Goal: Task Accomplishment & Management: Manage account settings

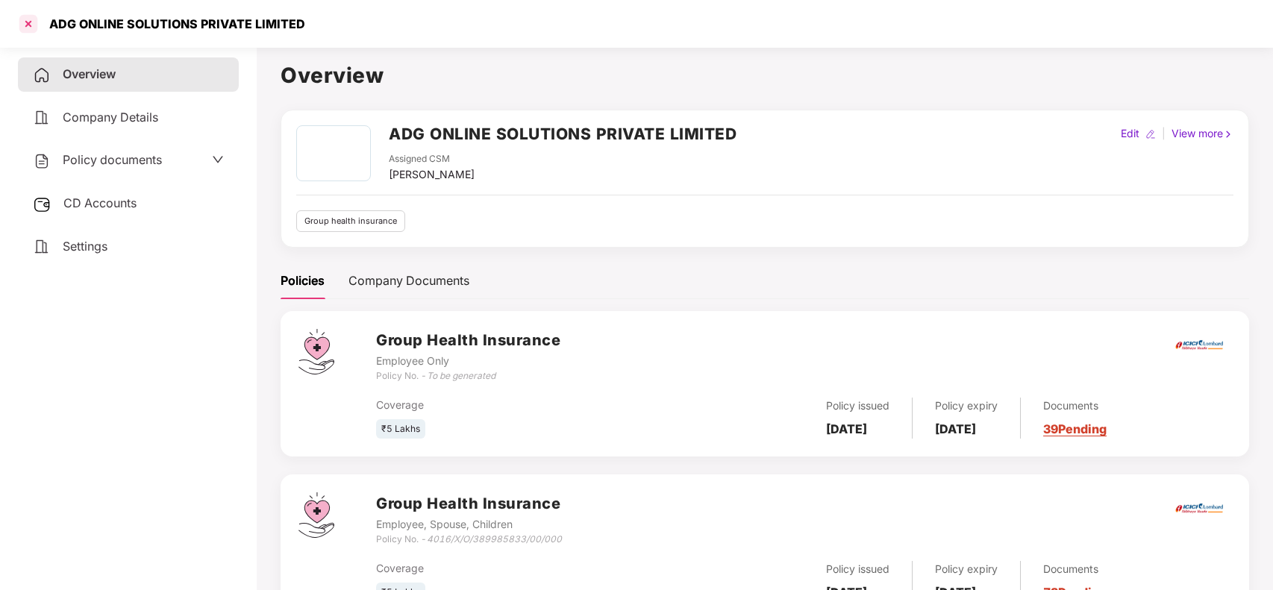
scroll to position [66, 0]
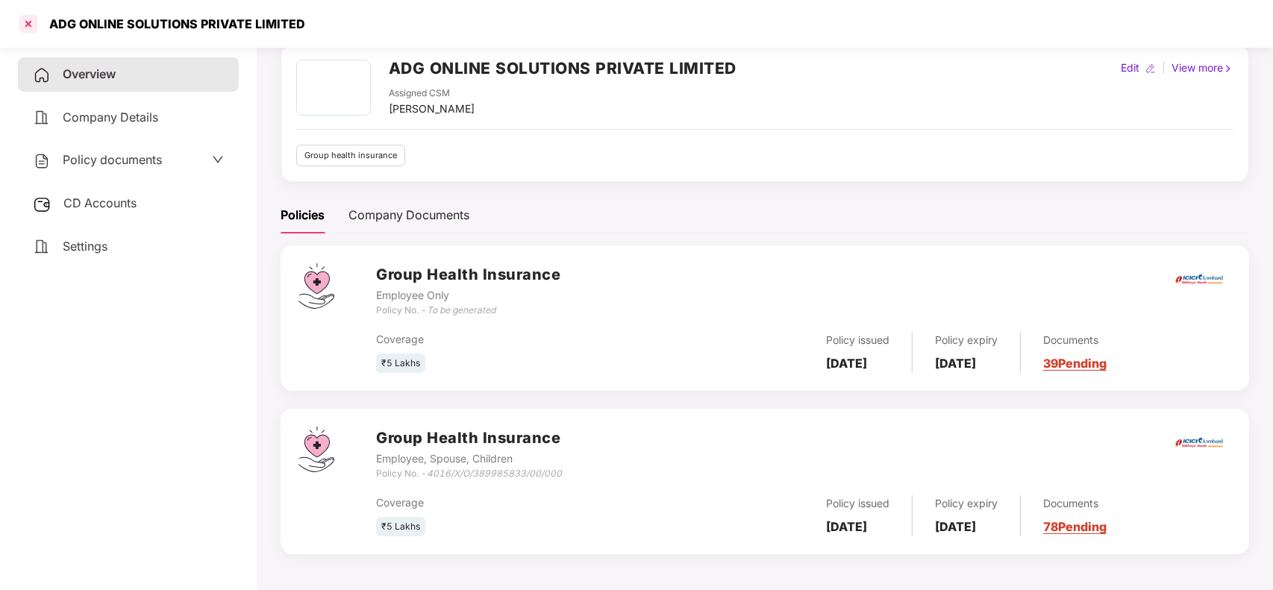
click at [31, 25] on div at bounding box center [28, 24] width 24 height 24
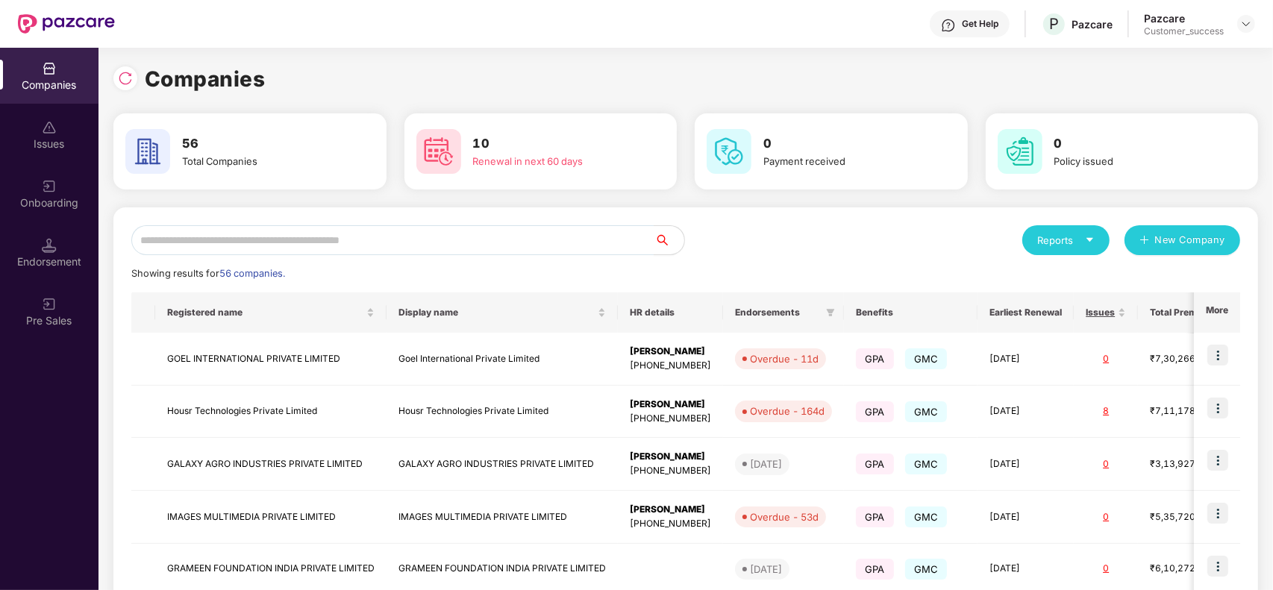
scroll to position [0, 0]
click at [519, 236] on input "text" at bounding box center [392, 240] width 523 height 30
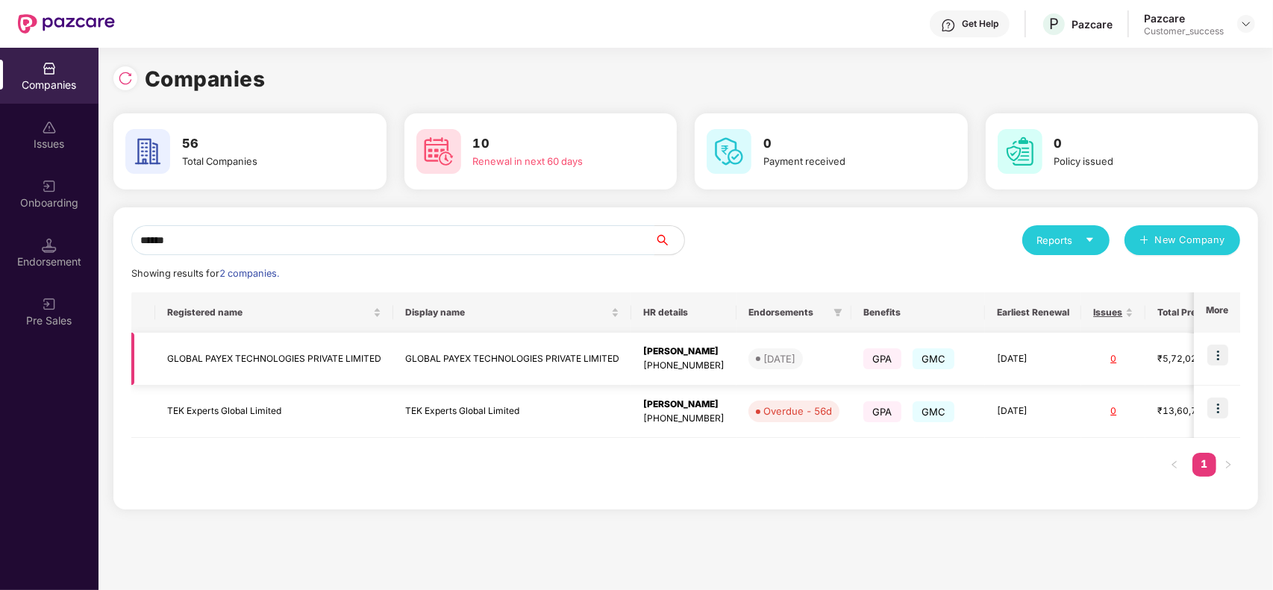
type input "******"
click at [1215, 354] on img at bounding box center [1217, 355] width 21 height 21
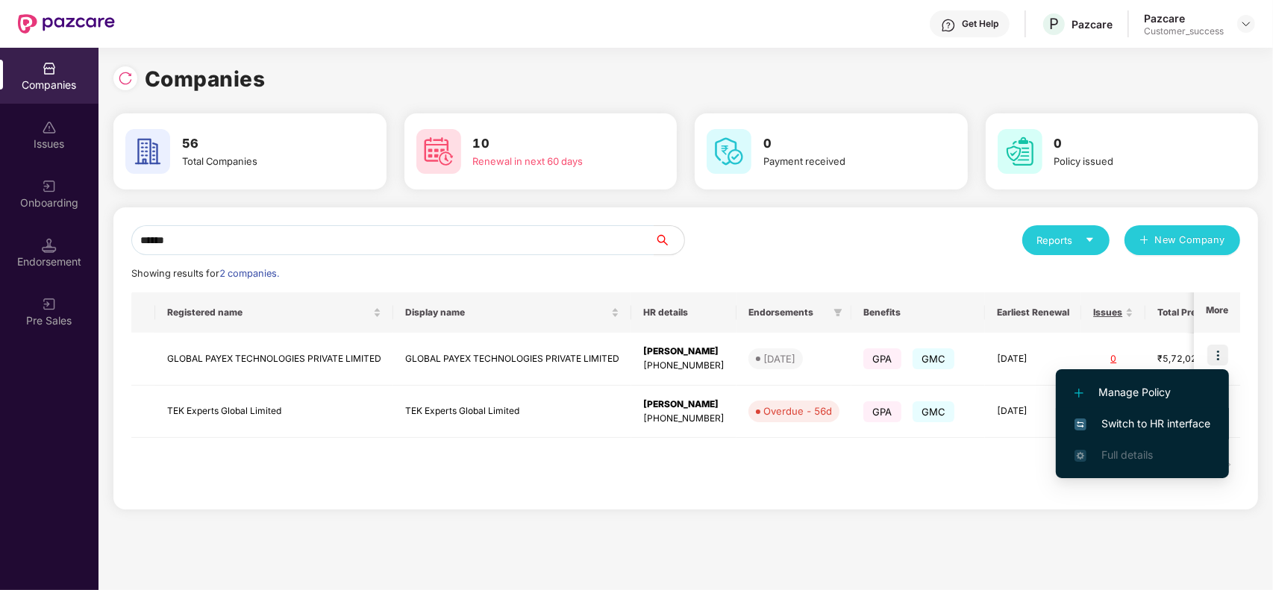
click at [1187, 423] on span "Switch to HR interface" at bounding box center [1142, 424] width 136 height 16
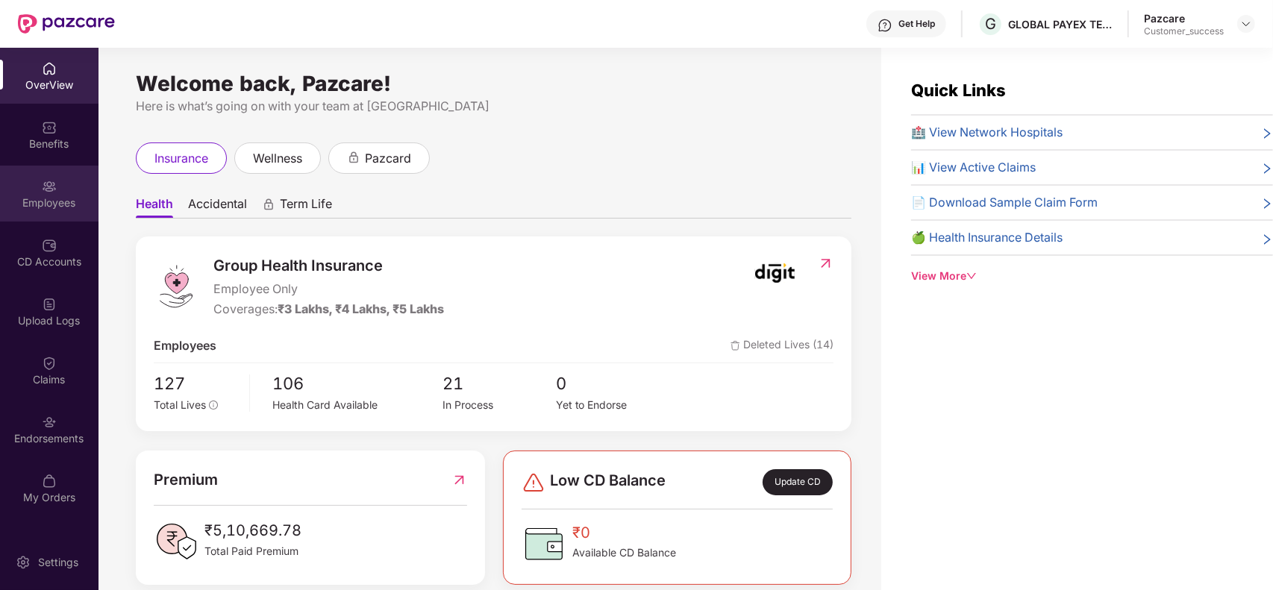
click at [53, 205] on div "Employees" at bounding box center [49, 202] width 98 height 15
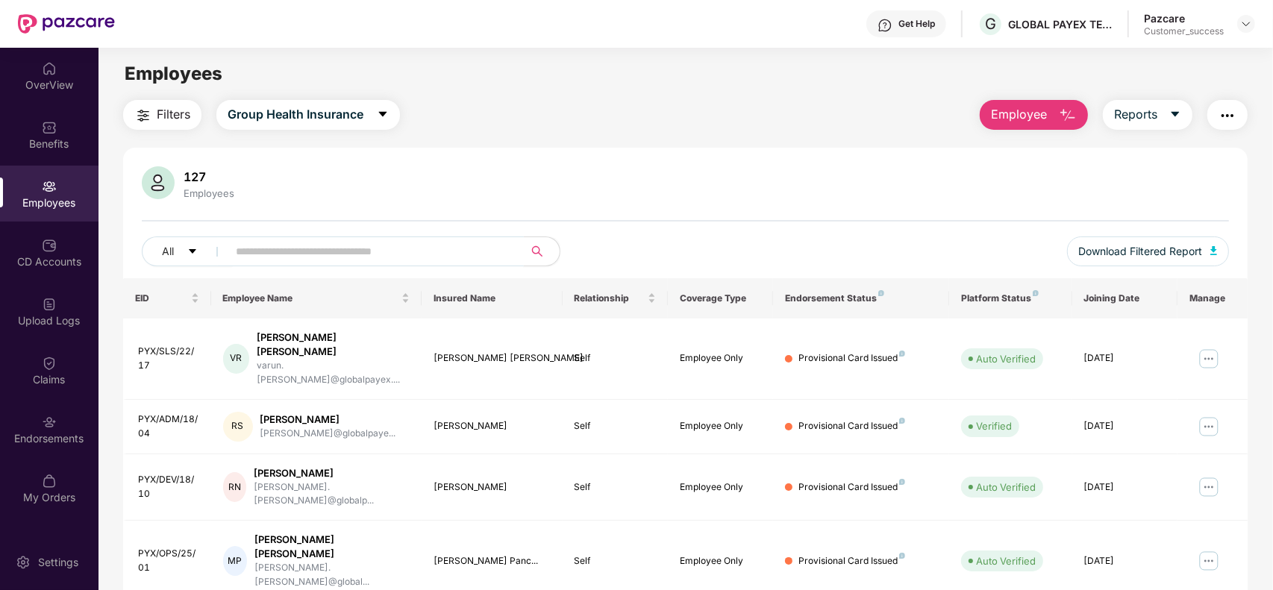
click at [332, 244] on input "text" at bounding box center [370, 251] width 268 height 22
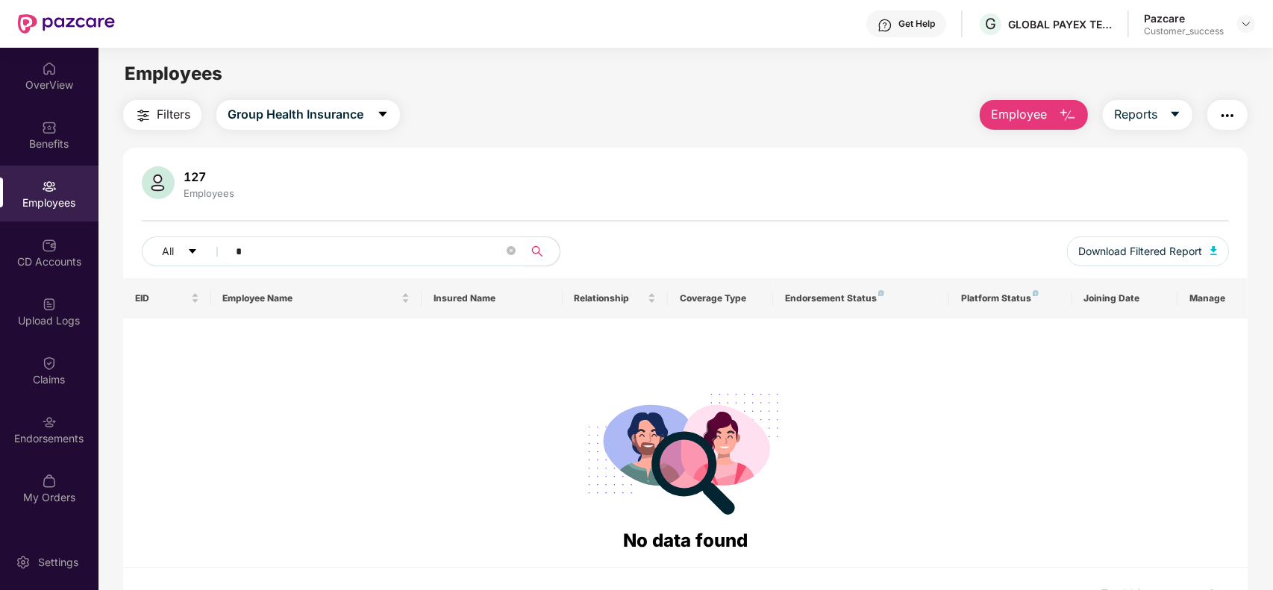
type input "*"
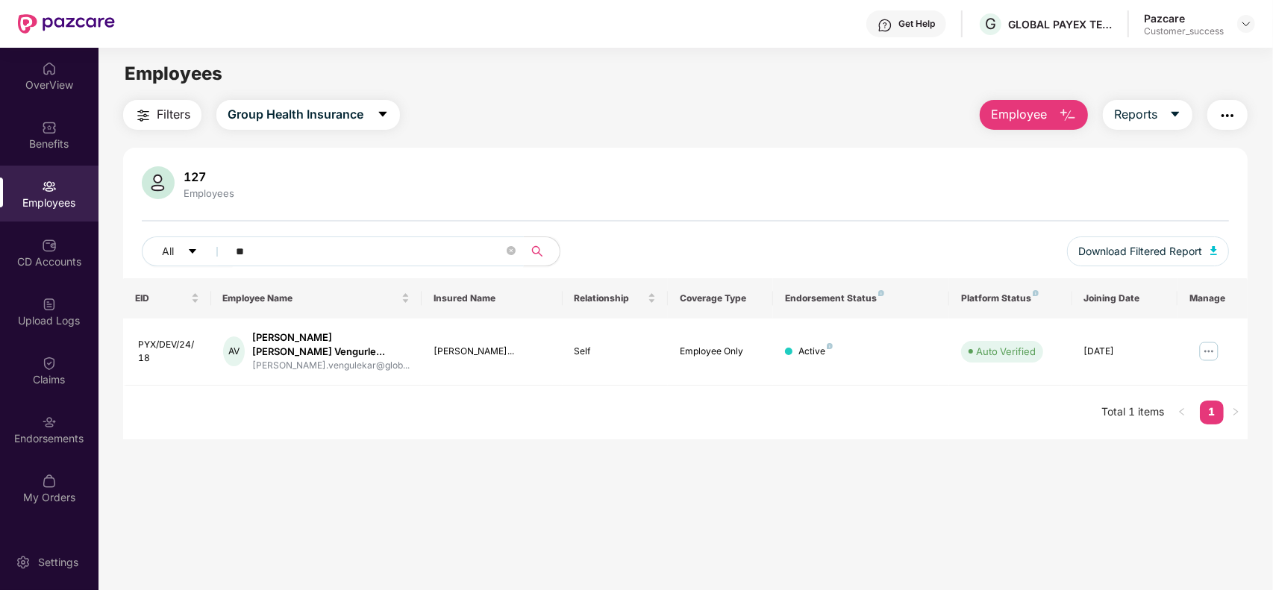
type input "*"
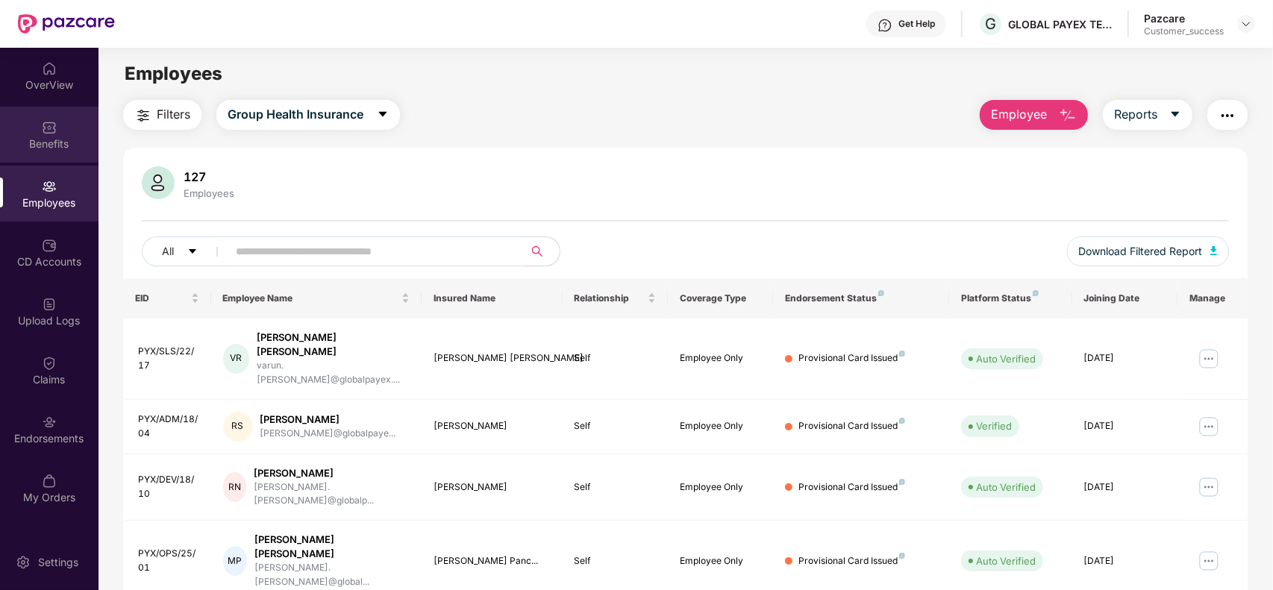
click at [60, 133] on div "Benefits" at bounding box center [49, 135] width 98 height 56
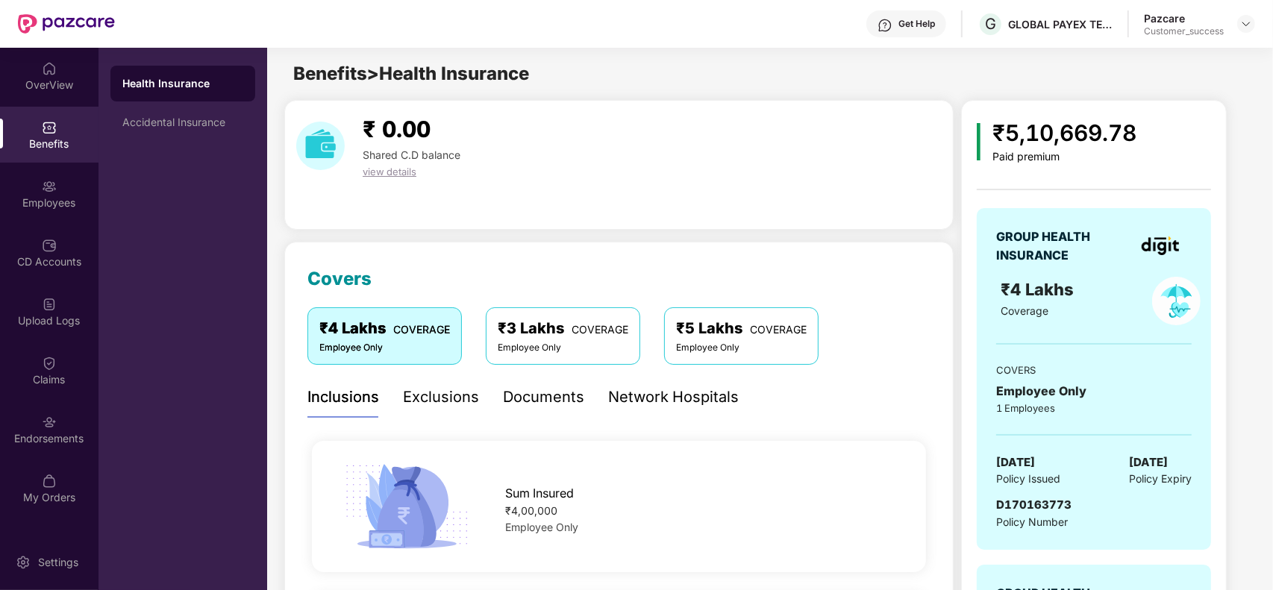
click at [624, 389] on div "Network Hospitals" at bounding box center [673, 397] width 131 height 23
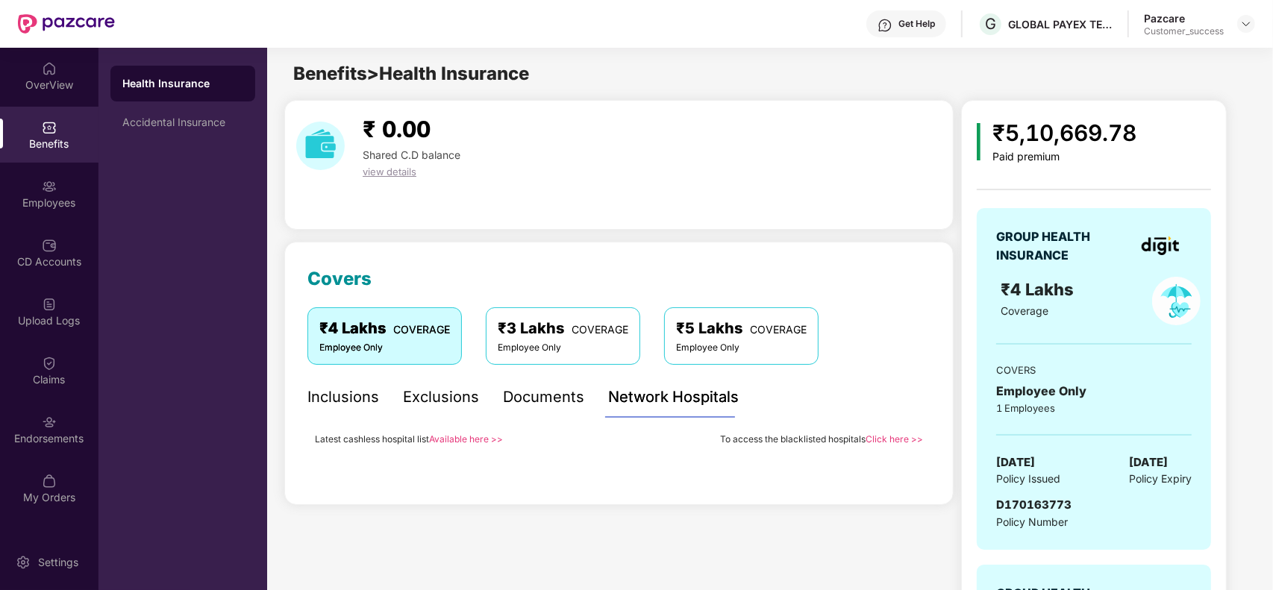
click at [459, 433] on link "Available here >>" at bounding box center [466, 438] width 74 height 11
click at [49, 199] on div "Employees" at bounding box center [49, 202] width 98 height 15
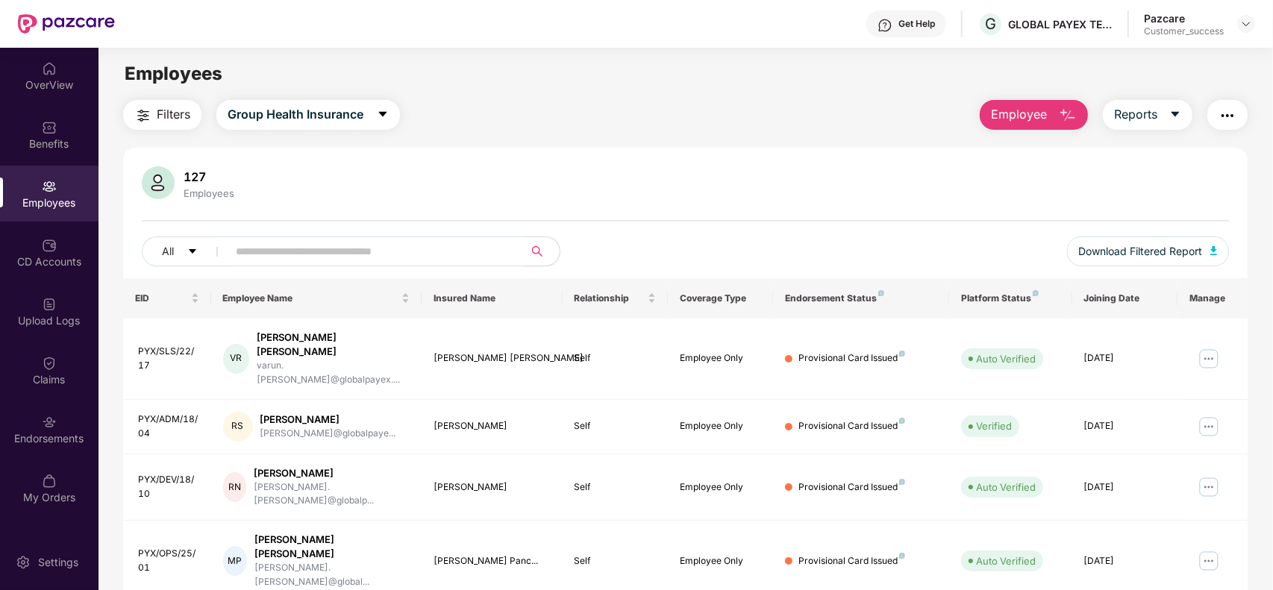
paste input "**********"
click at [289, 262] on input "text" at bounding box center [370, 251] width 268 height 22
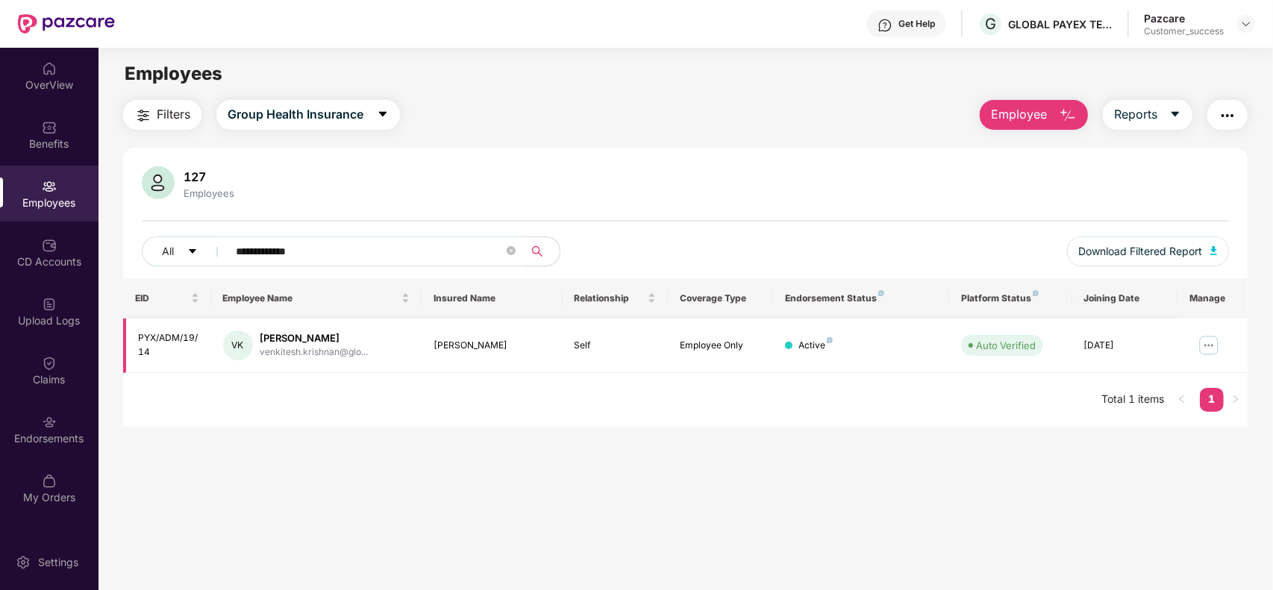
type input "**********"
click at [1207, 351] on img at bounding box center [1209, 345] width 24 height 24
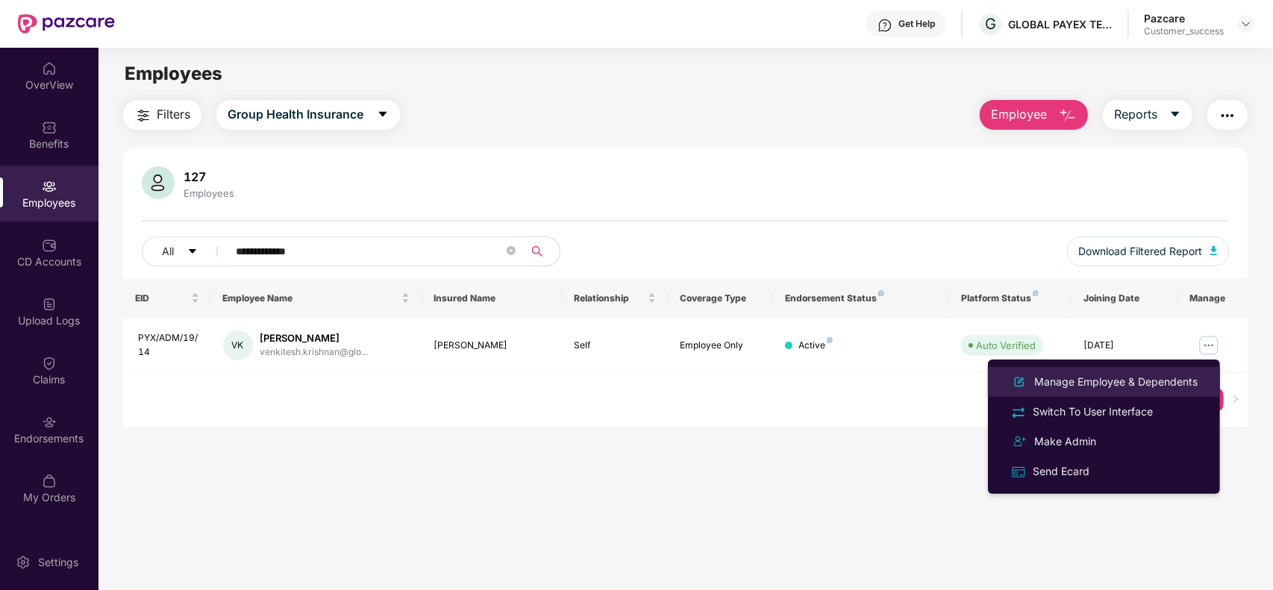
click at [1109, 371] on li "Manage Employee & Dependents" at bounding box center [1104, 382] width 232 height 30
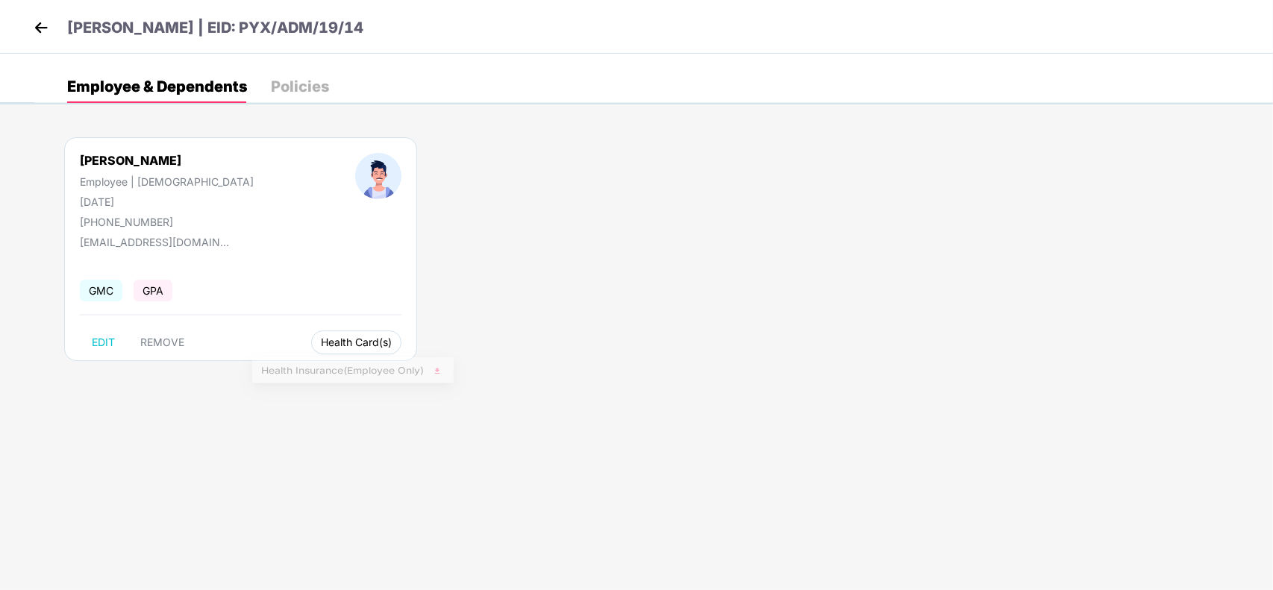
click at [321, 339] on span "Health Card(s)" at bounding box center [356, 342] width 71 height 7
click at [302, 81] on div "Policies" at bounding box center [300, 86] width 58 height 15
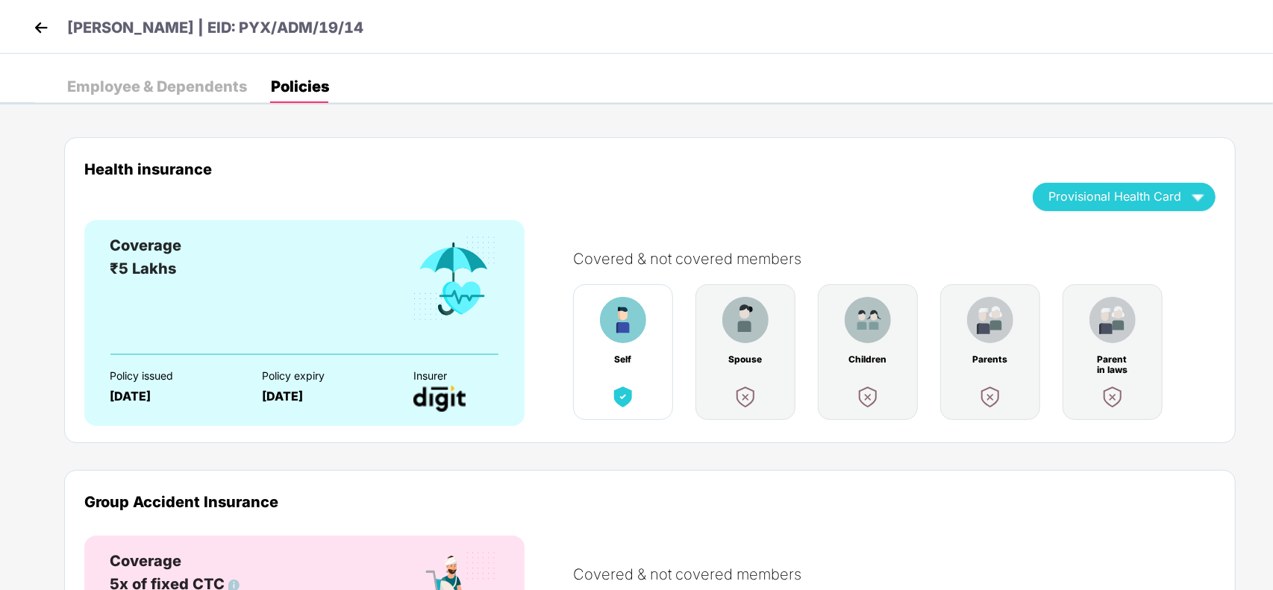
click at [162, 84] on div "Employee & Dependents" at bounding box center [157, 86] width 180 height 15
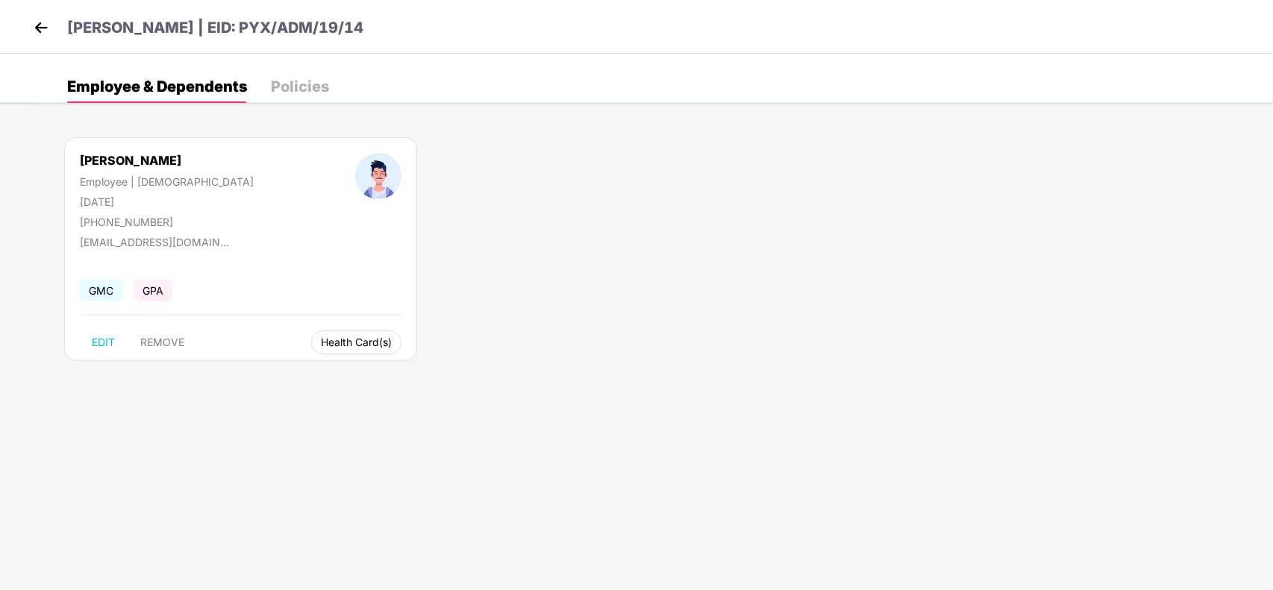
click at [321, 339] on span "Health Card(s)" at bounding box center [356, 342] width 71 height 7
click at [364, 377] on span "Health Insurance(Employee Only)" at bounding box center [353, 372] width 184 height 16
click at [42, 24] on img at bounding box center [41, 27] width 22 height 22
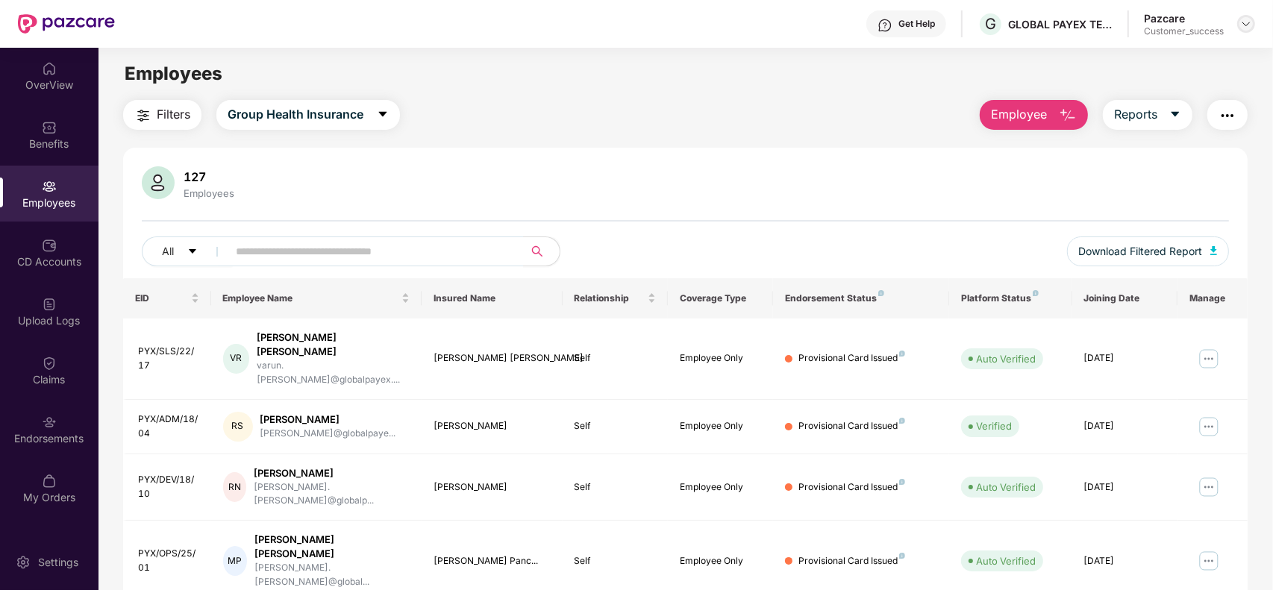
click at [1251, 24] on img at bounding box center [1246, 24] width 12 height 12
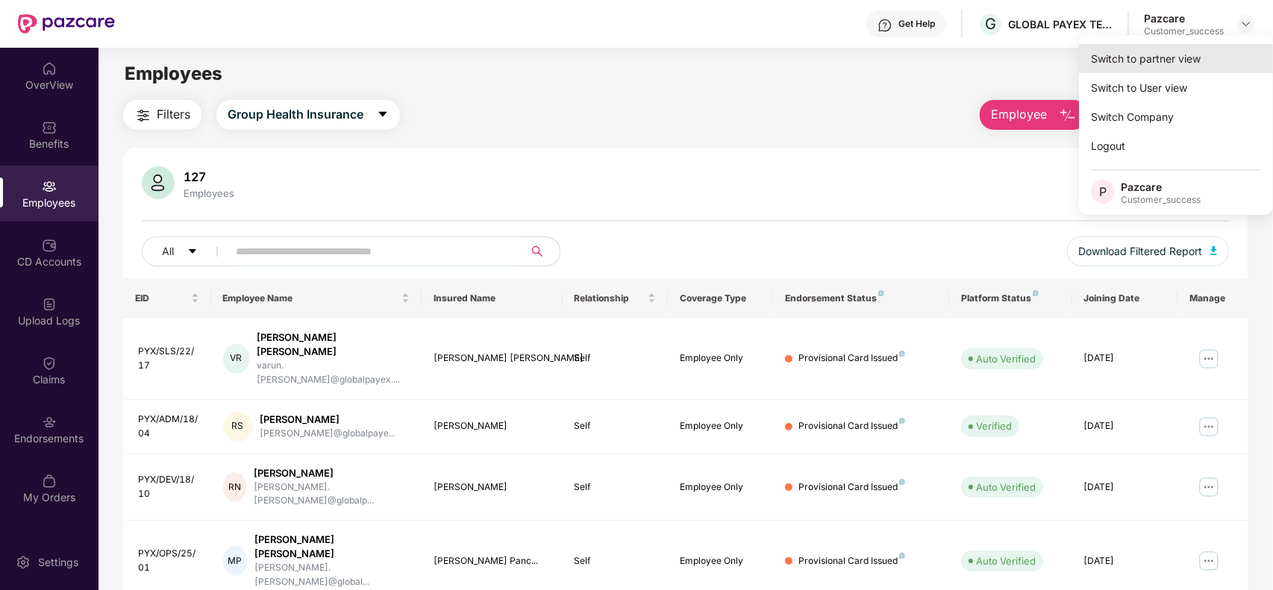
click at [1205, 48] on div "Switch to partner view" at bounding box center [1176, 58] width 194 height 29
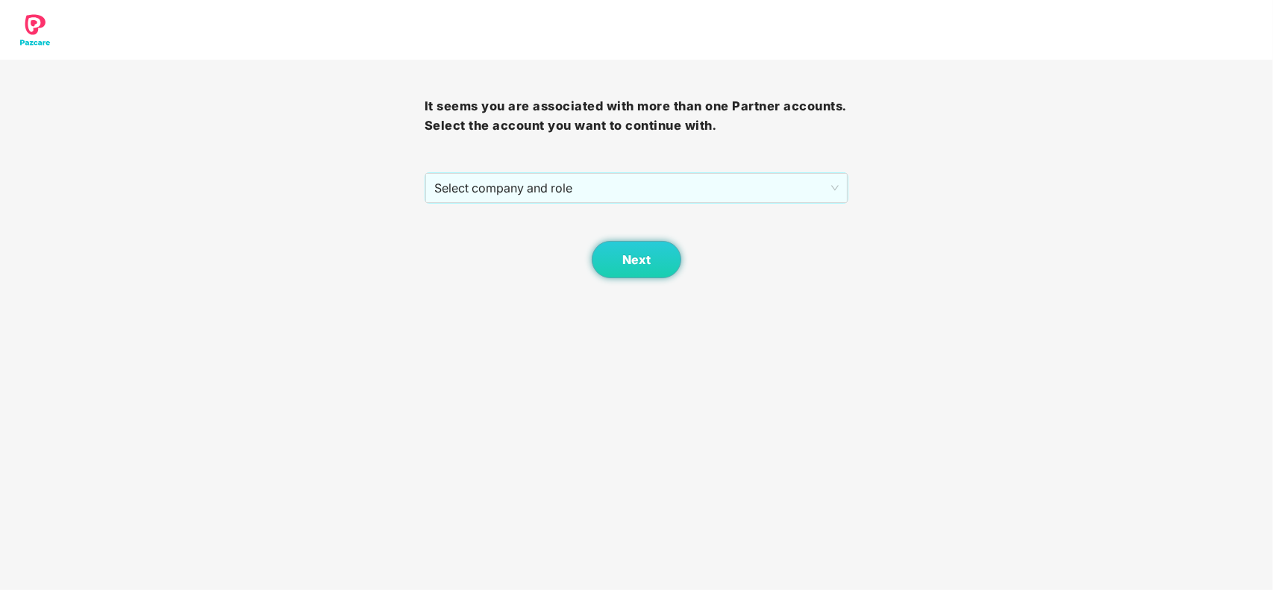
click at [683, 165] on div "It seems you are associated with more than one Partner accounts. Select the acc…" at bounding box center [637, 169] width 425 height 219
click at [636, 192] on span "Select company and role" at bounding box center [636, 188] width 405 height 28
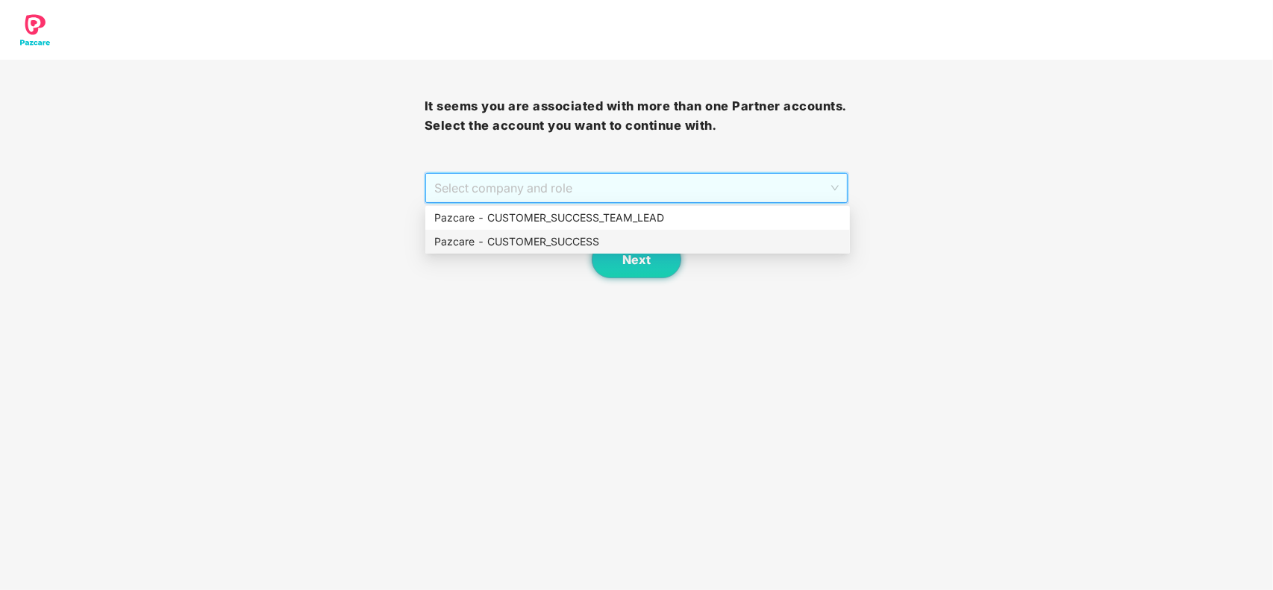
click at [562, 230] on div "Pazcare - CUSTOMER_SUCCESS" at bounding box center [637, 242] width 425 height 24
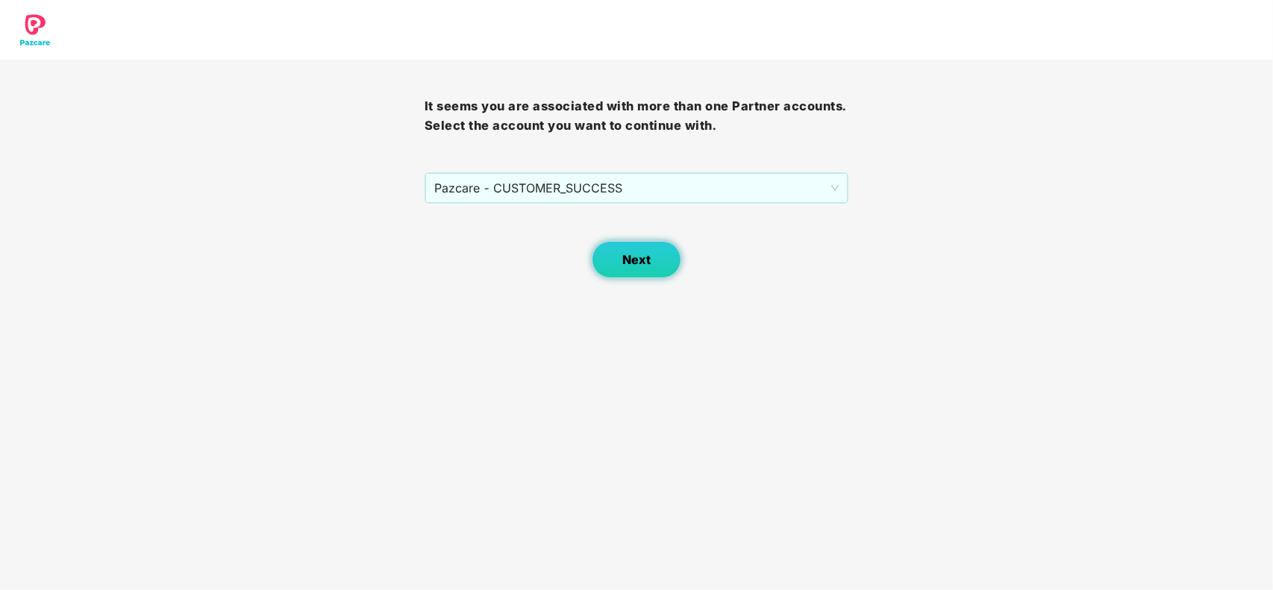
click at [618, 266] on button "Next" at bounding box center [637, 259] width 90 height 37
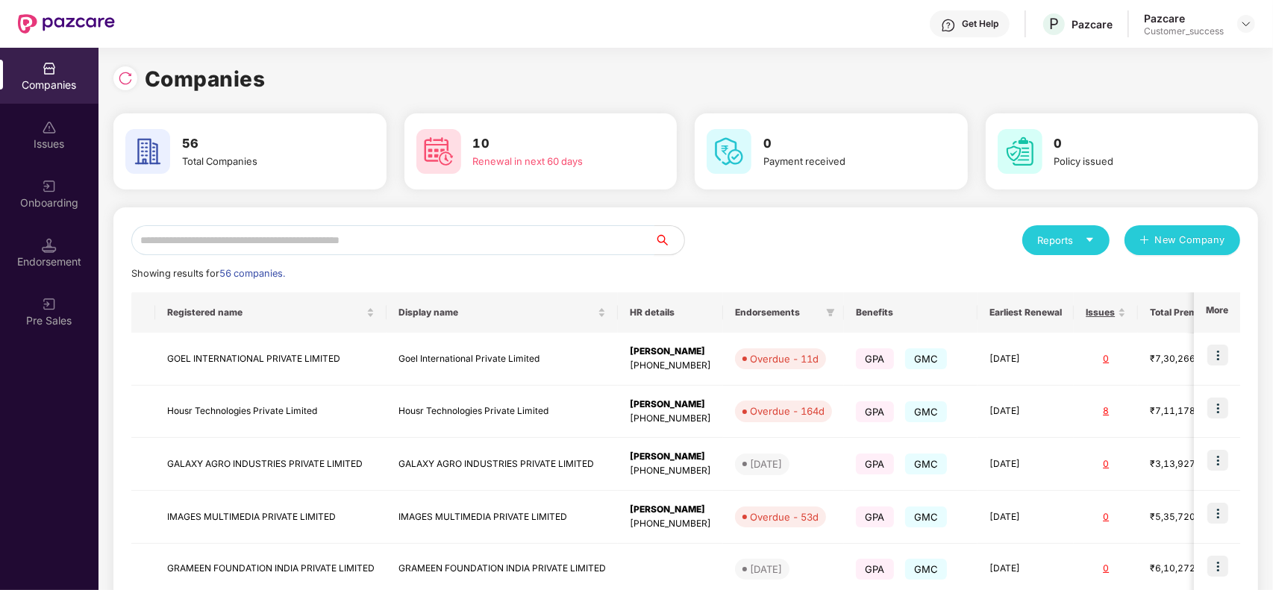
click at [438, 242] on input "text" at bounding box center [392, 240] width 523 height 30
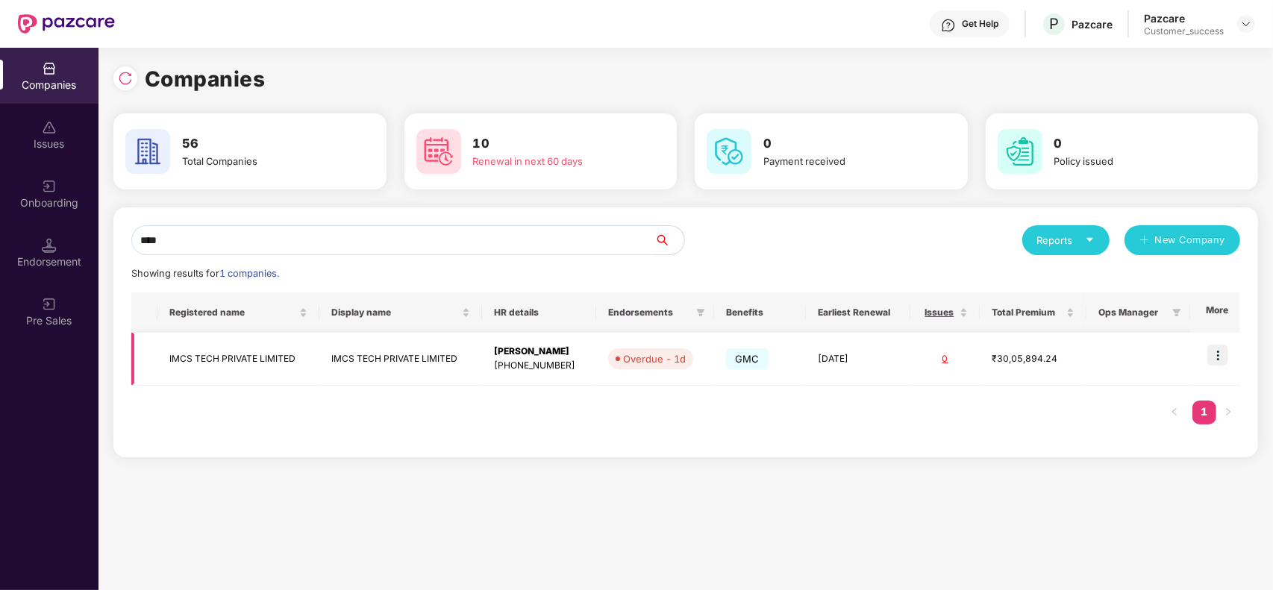
type input "****"
click at [360, 360] on td "IMCS TECH PRIVATE LIMITED" at bounding box center [400, 359] width 163 height 53
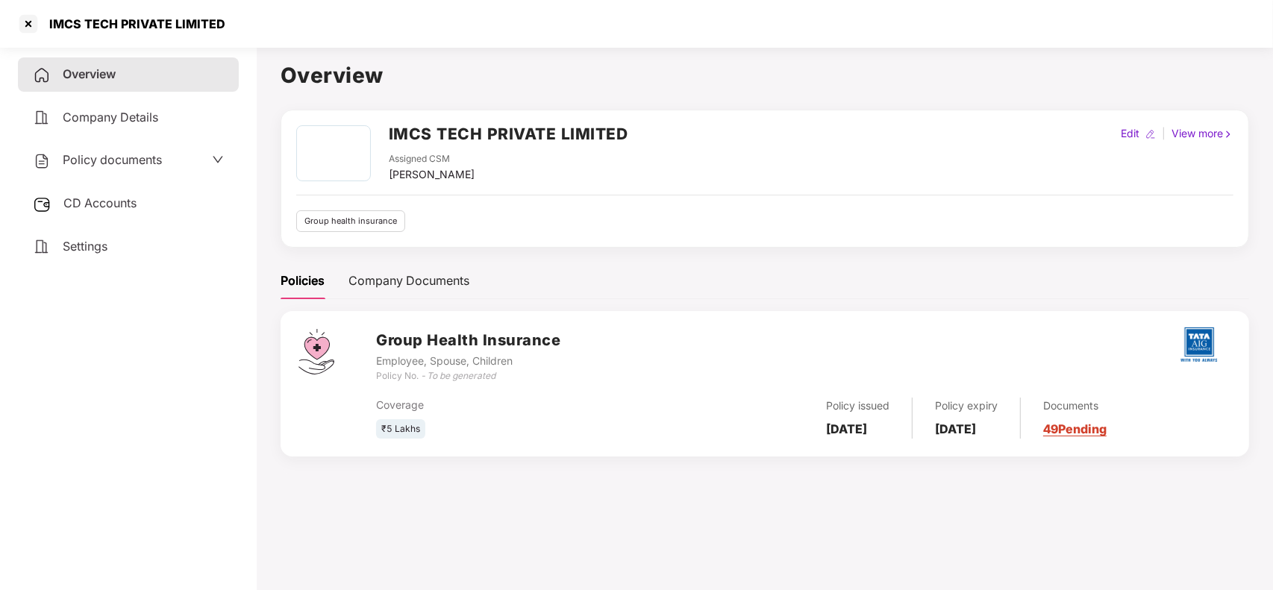
click at [1087, 422] on div "Documents 49 Pending" at bounding box center [1064, 418] width 86 height 41
click at [1086, 433] on link "49 Pending" at bounding box center [1074, 429] width 63 height 15
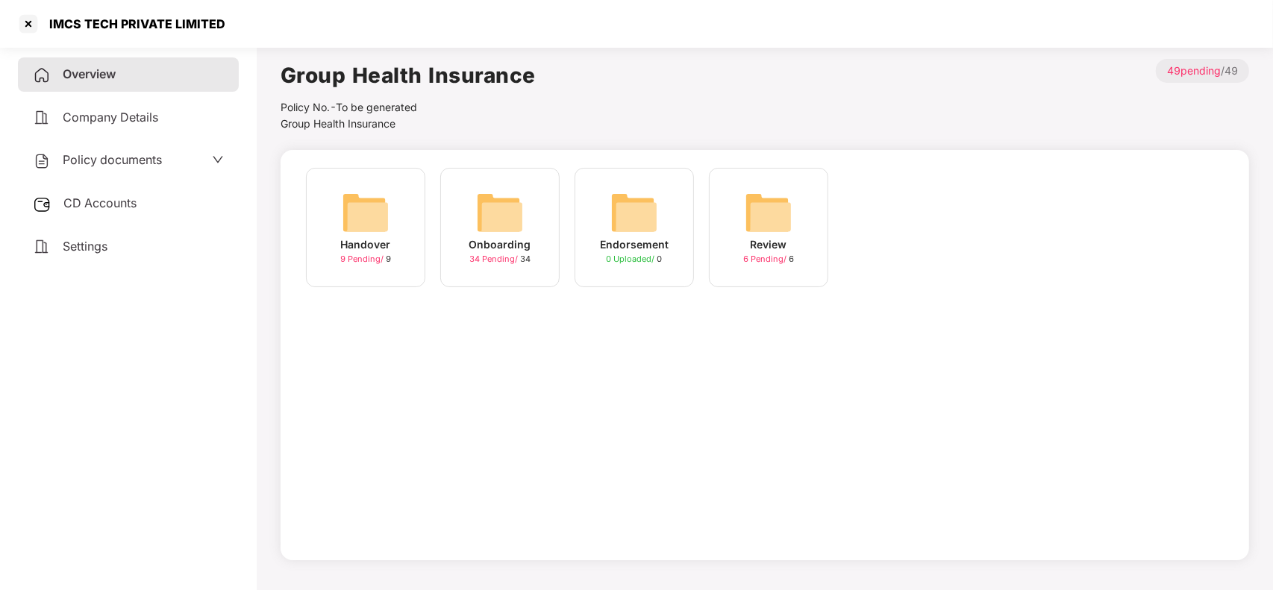
click at [487, 195] on img at bounding box center [500, 213] width 48 height 48
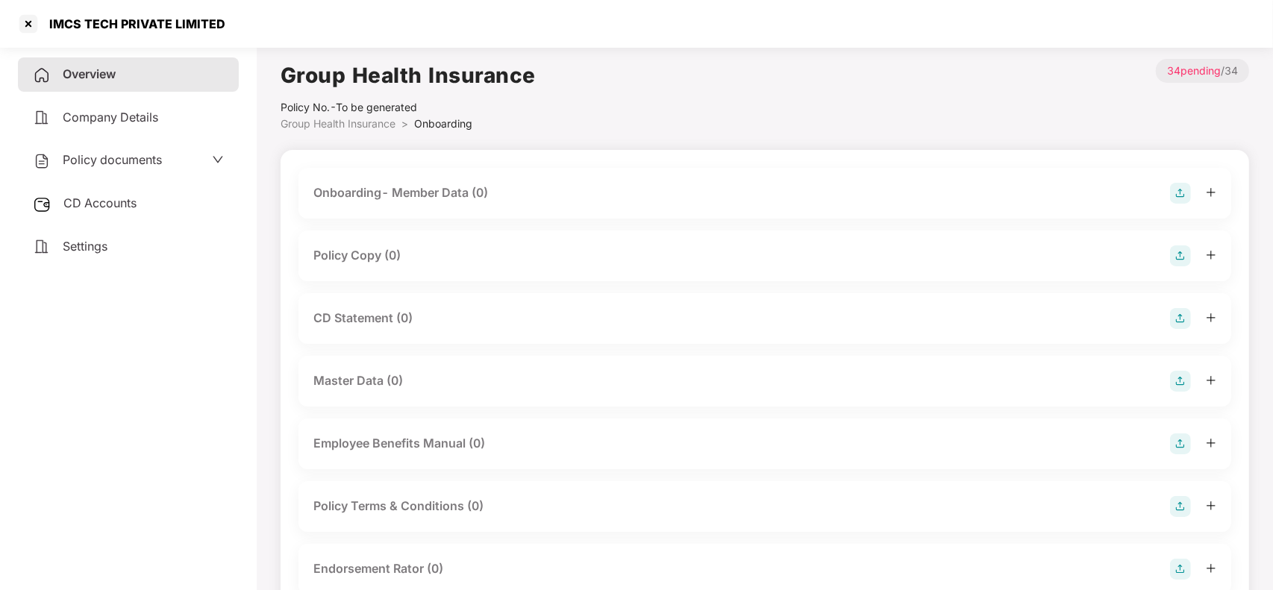
click at [375, 246] on div "Policy Copy (0)" at bounding box center [356, 255] width 87 height 19
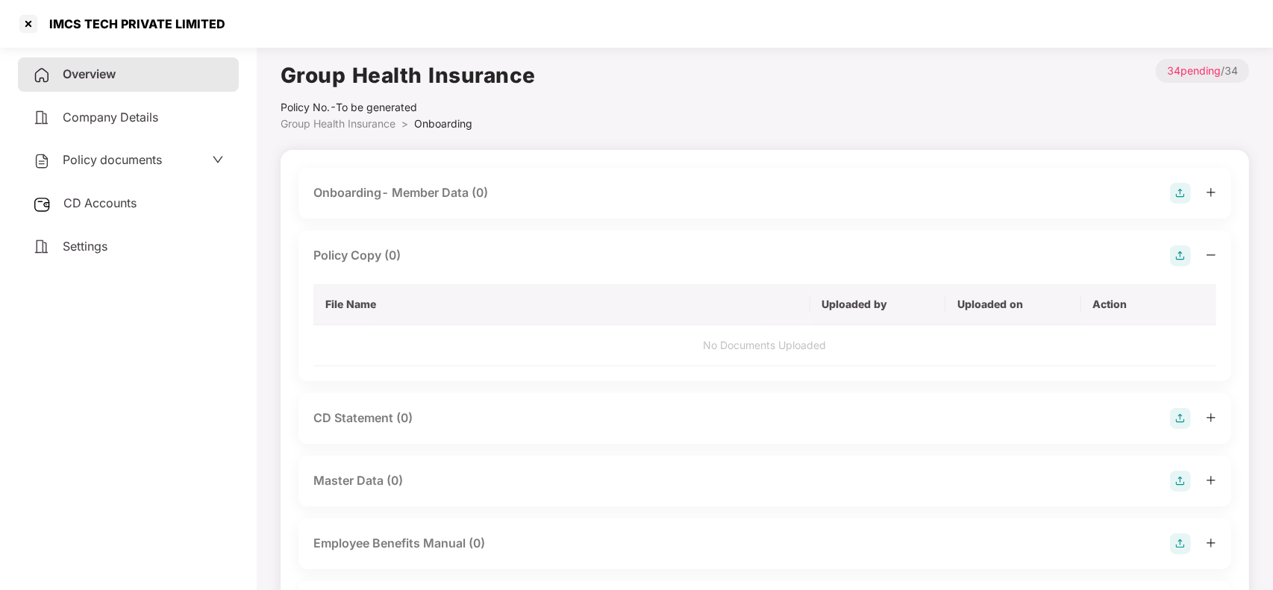
click at [1170, 256] on img at bounding box center [1180, 255] width 21 height 21
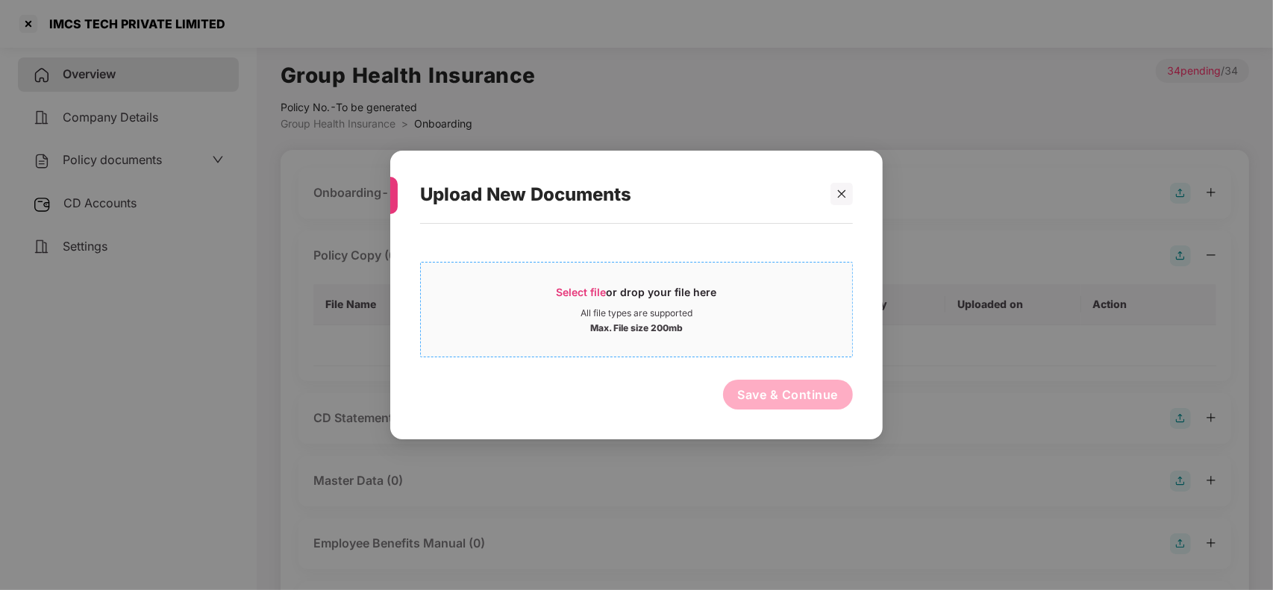
click at [634, 284] on span "Select file or drop your file here All file types are supported Max. File size …" at bounding box center [636, 310] width 431 height 72
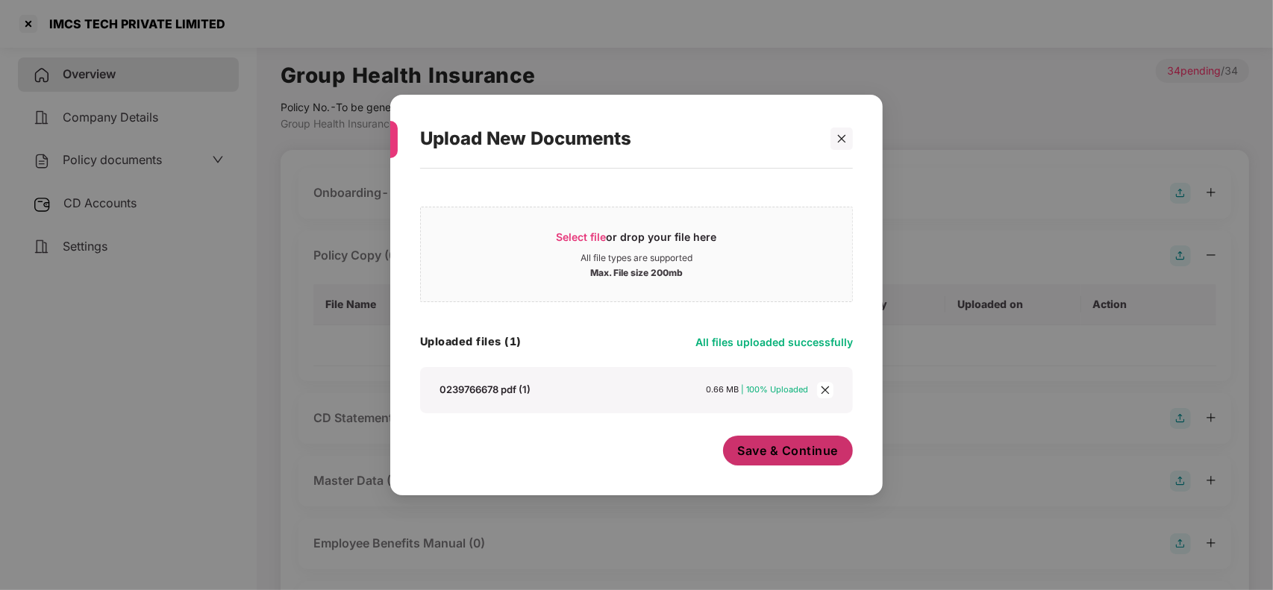
click at [774, 449] on span "Save & Continue" at bounding box center [788, 450] width 101 height 16
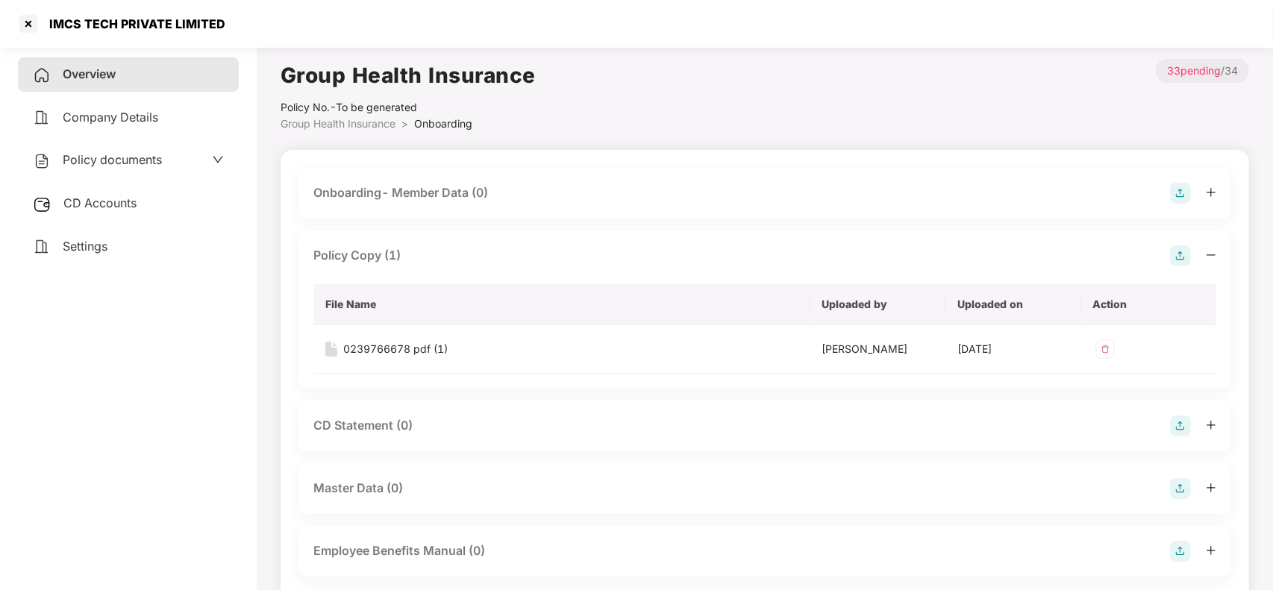
click at [416, 263] on div "Policy Copy (1)" at bounding box center [764, 255] width 903 height 21
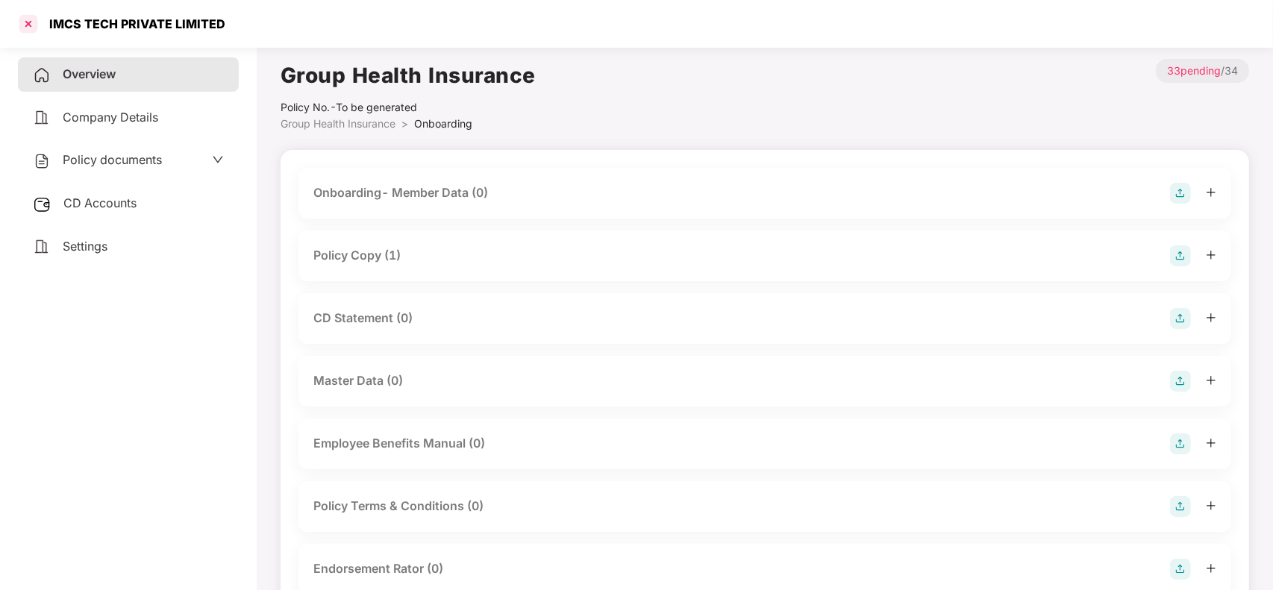
click at [32, 23] on div at bounding box center [28, 24] width 24 height 24
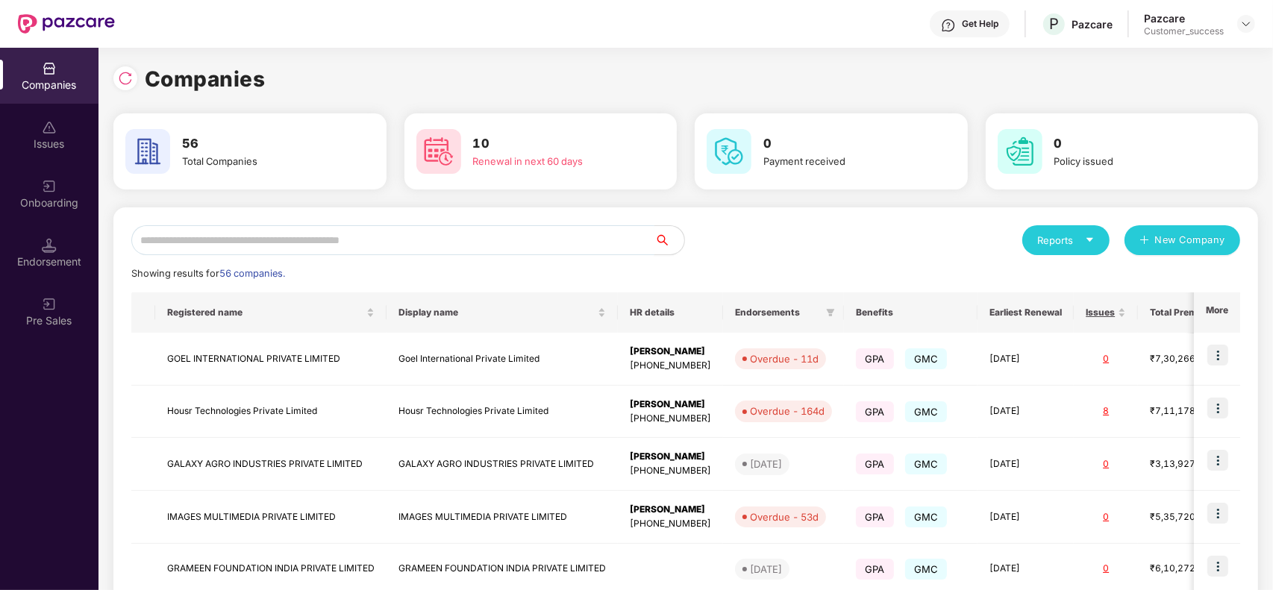
click at [322, 242] on input "text" at bounding box center [392, 240] width 523 height 30
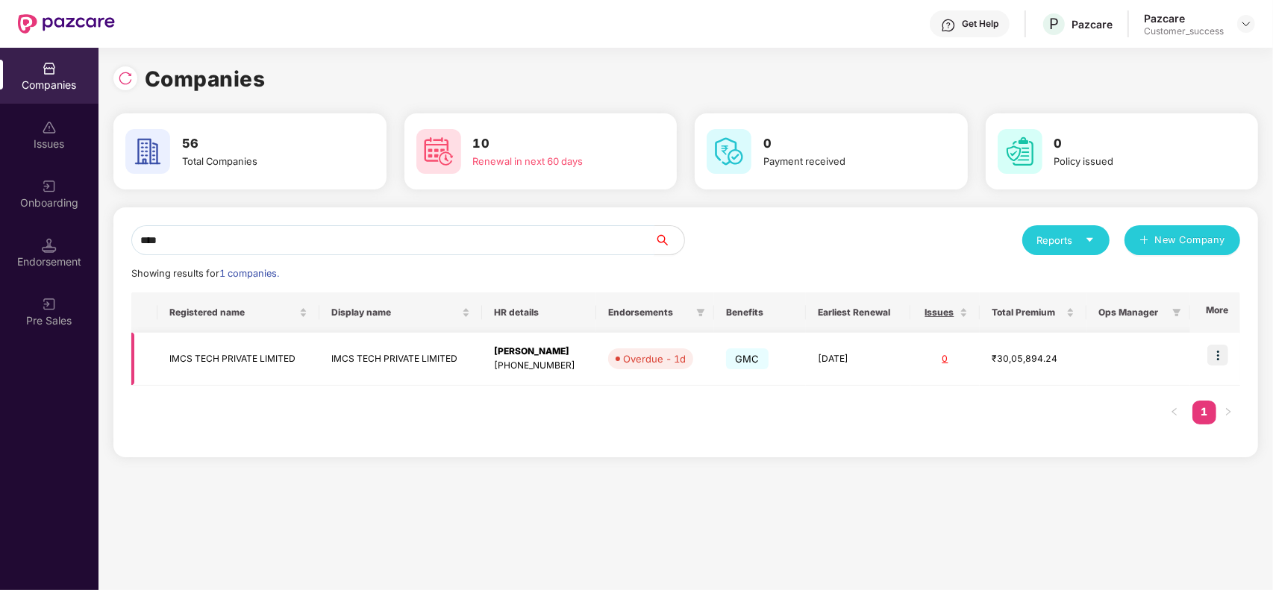
type input "****"
click at [1218, 357] on img at bounding box center [1217, 355] width 21 height 21
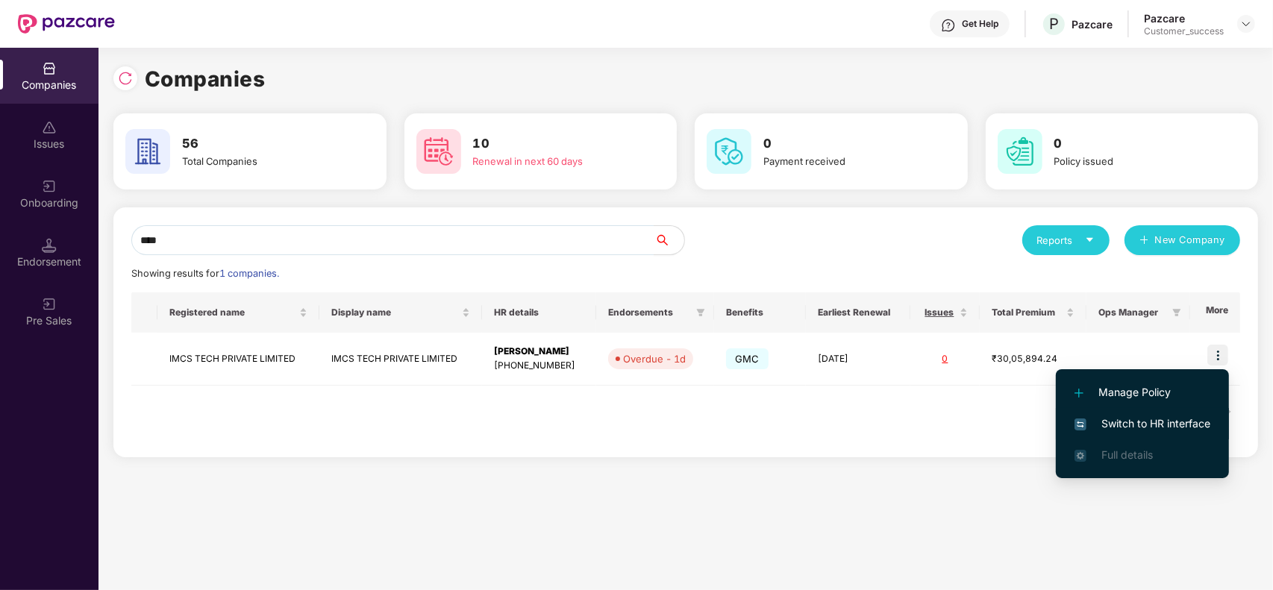
click at [1105, 416] on span "Switch to HR interface" at bounding box center [1142, 424] width 136 height 16
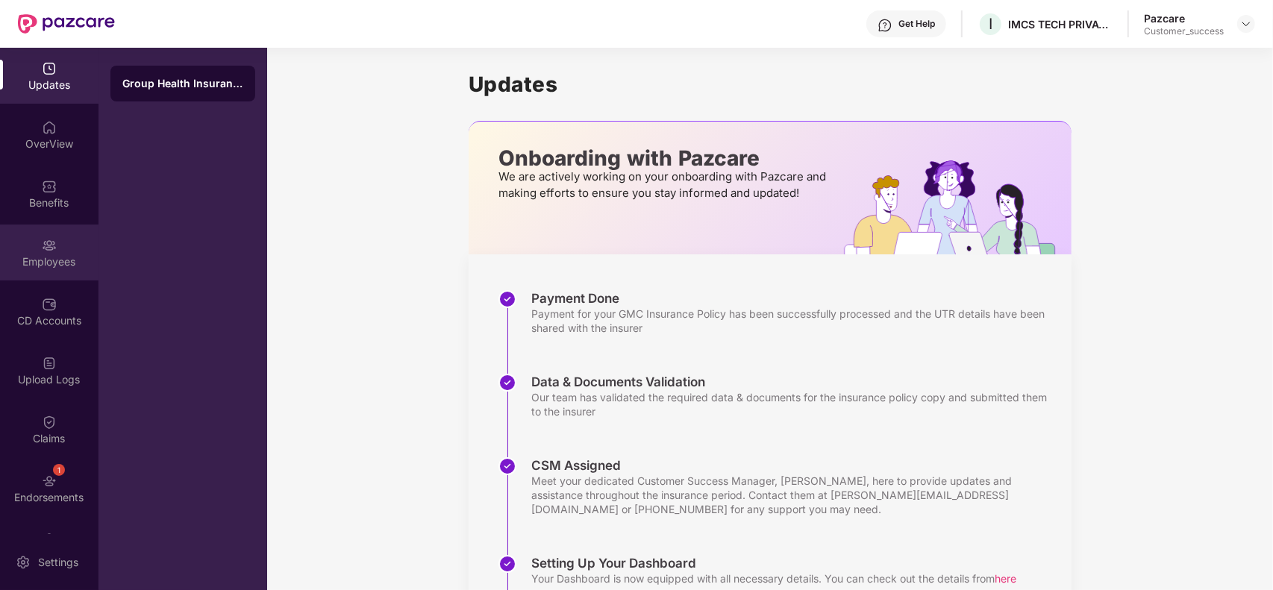
click at [42, 239] on img at bounding box center [49, 245] width 15 height 15
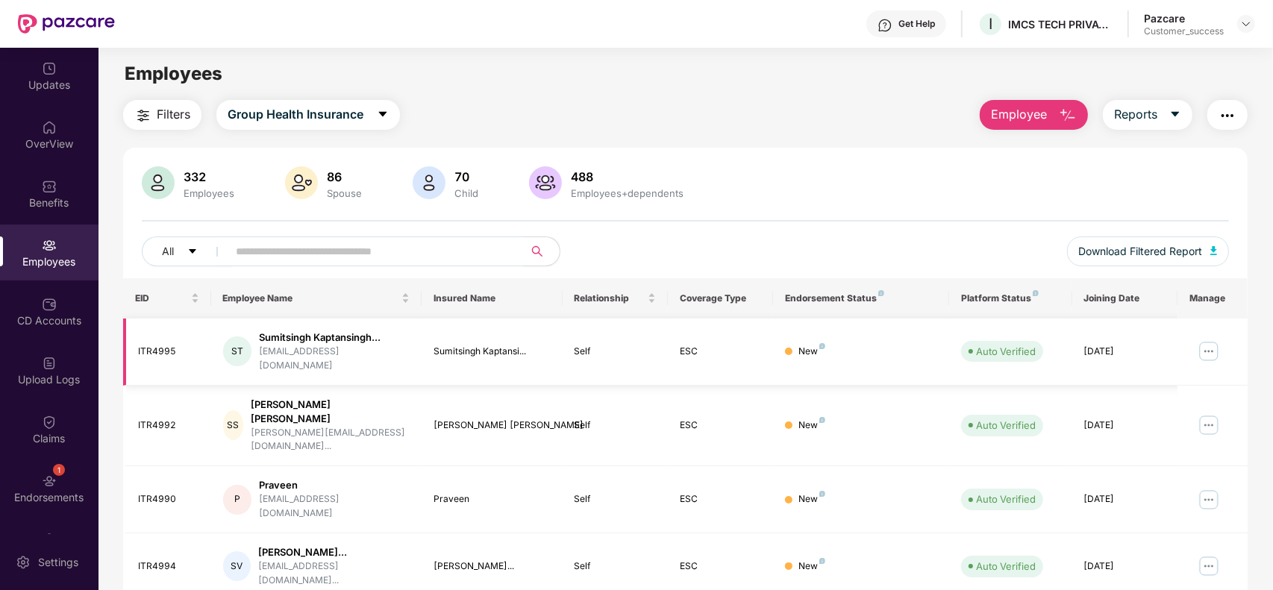
scroll to position [328, 0]
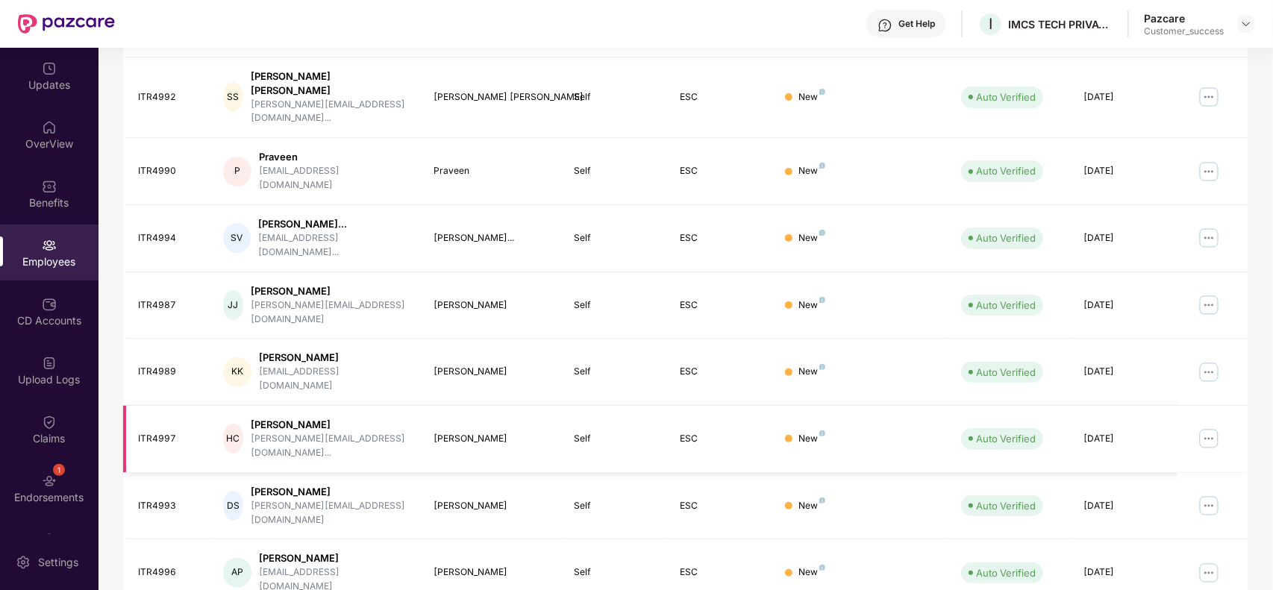
scroll to position [0, 0]
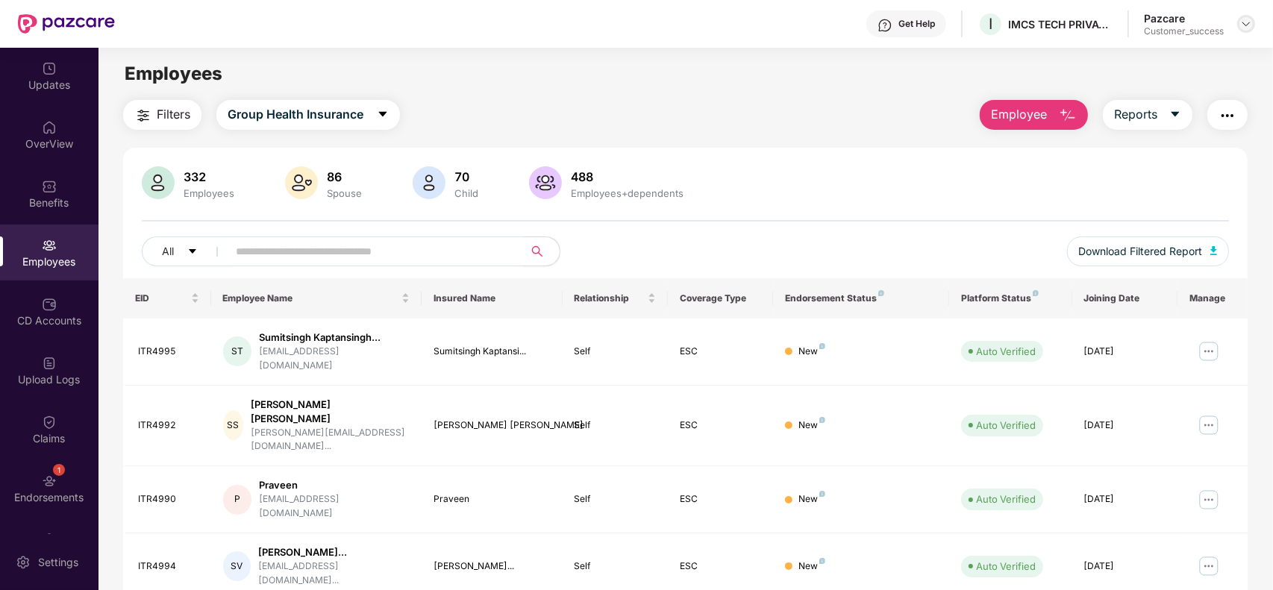
click at [1240, 23] on img at bounding box center [1246, 24] width 12 height 12
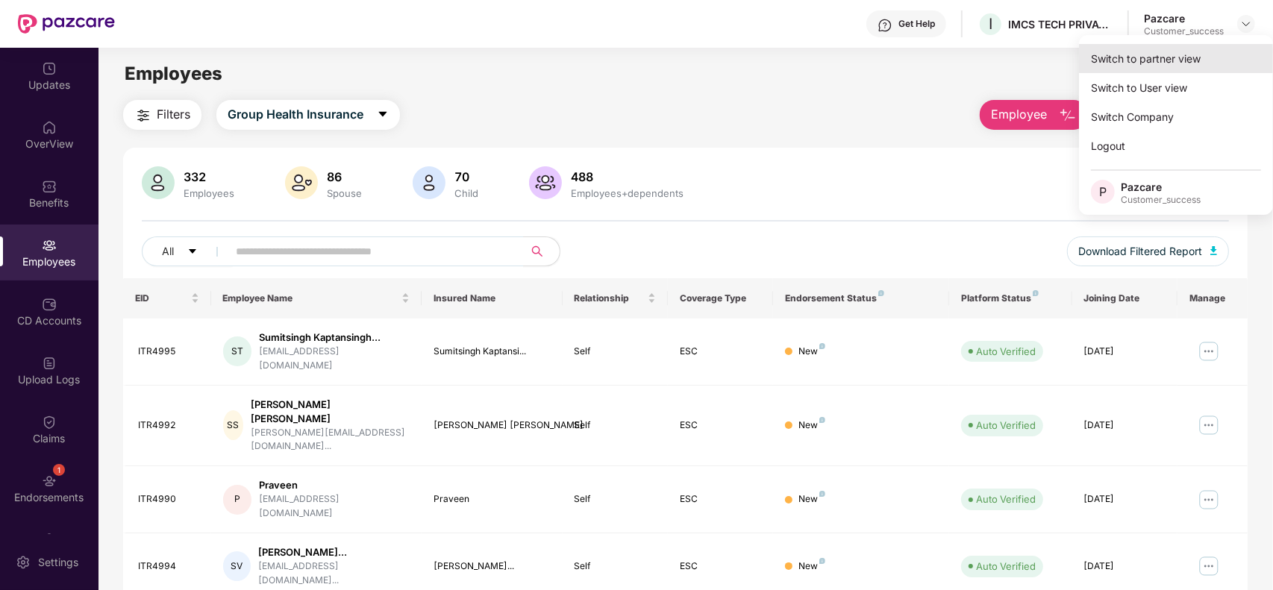
click at [1210, 52] on div "Switch to partner view" at bounding box center [1176, 58] width 194 height 29
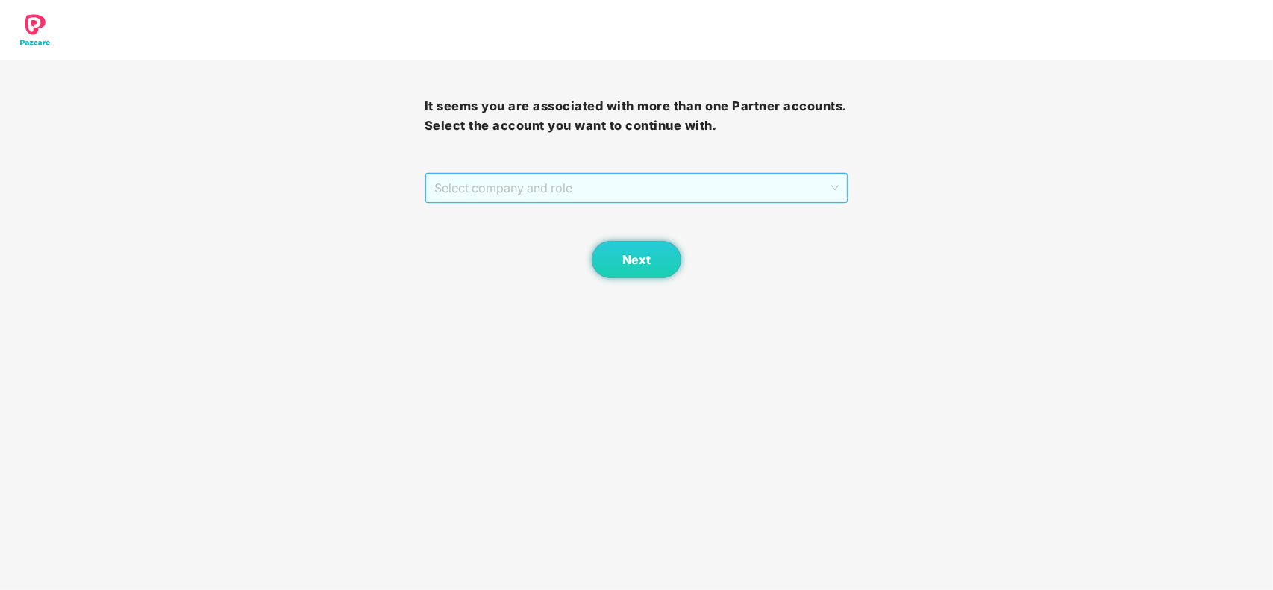
click at [754, 195] on span "Select company and role" at bounding box center [636, 188] width 405 height 28
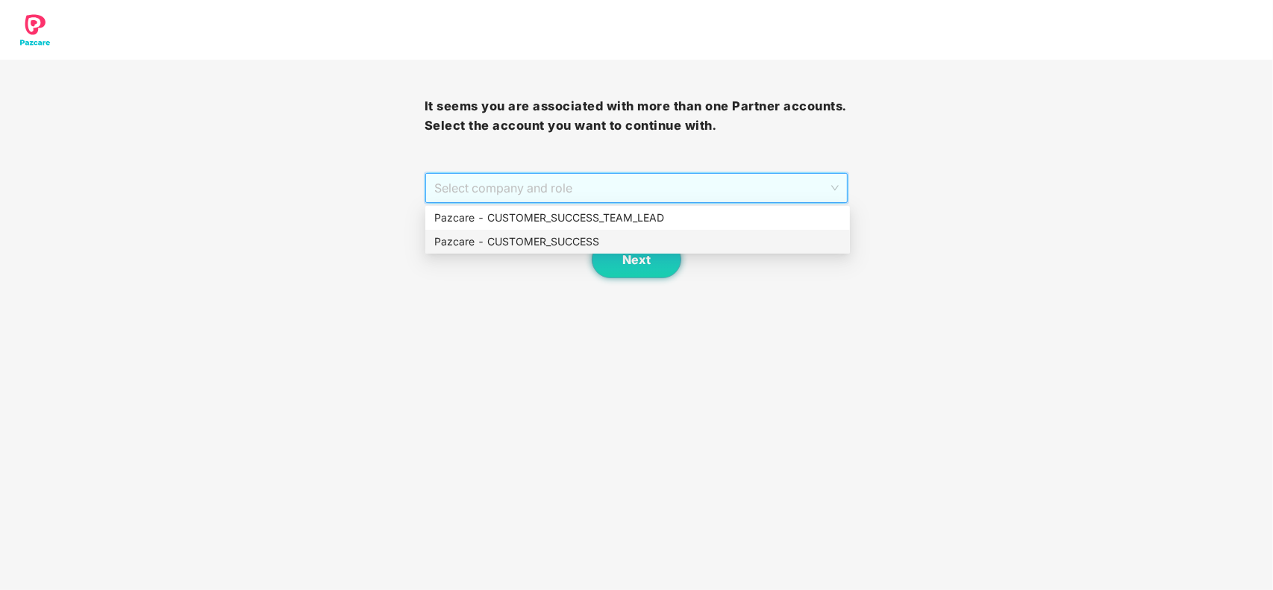
click at [653, 239] on div "Pazcare - CUSTOMER_SUCCESS" at bounding box center [637, 242] width 407 height 16
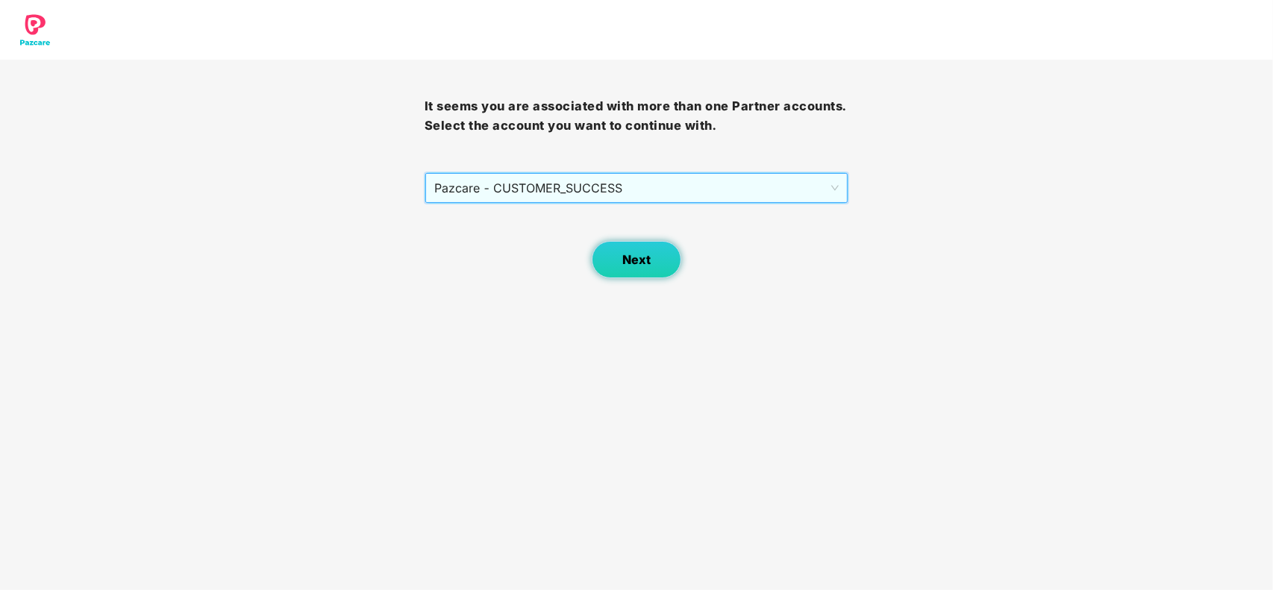
click at [642, 253] on span "Next" at bounding box center [636, 260] width 28 height 14
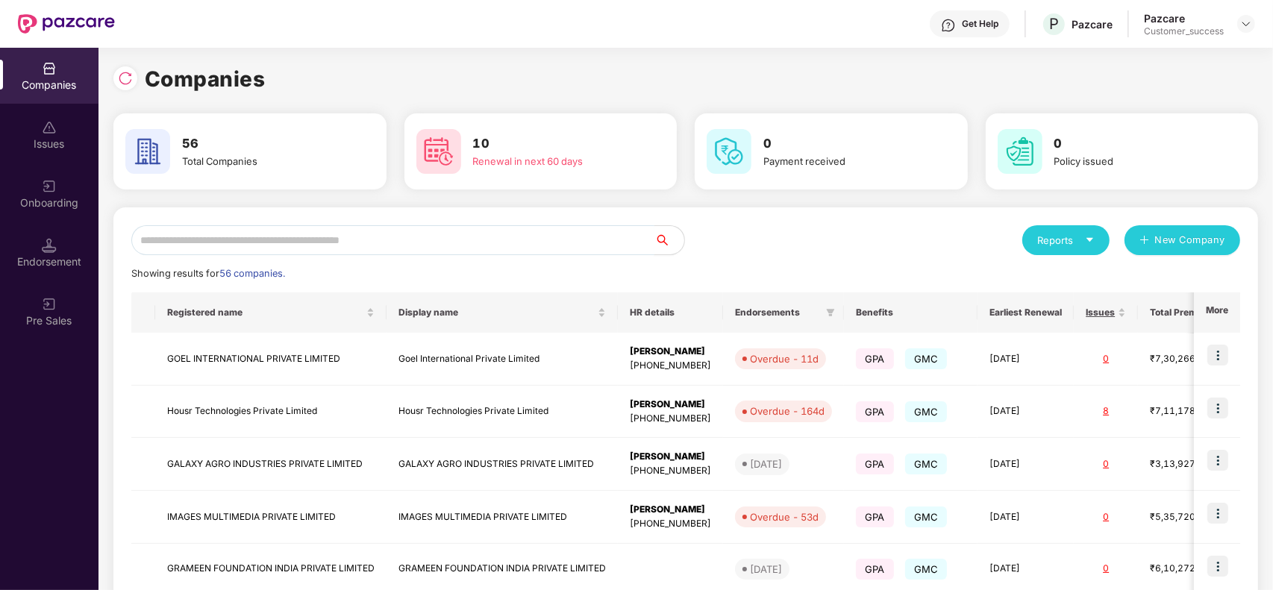
click at [266, 248] on input "text" at bounding box center [392, 240] width 523 height 30
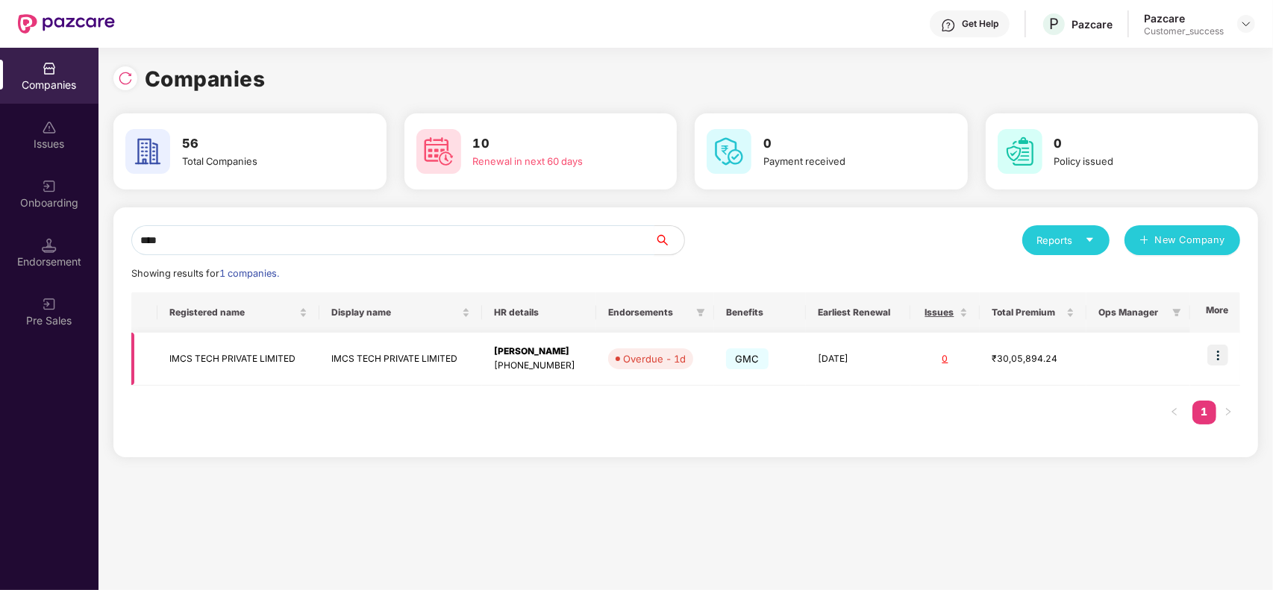
type input "****"
click at [307, 363] on td "IMCS TECH PRIVATE LIMITED" at bounding box center [238, 359] width 163 height 53
